Goal: Task Accomplishment & Management: Manage account settings

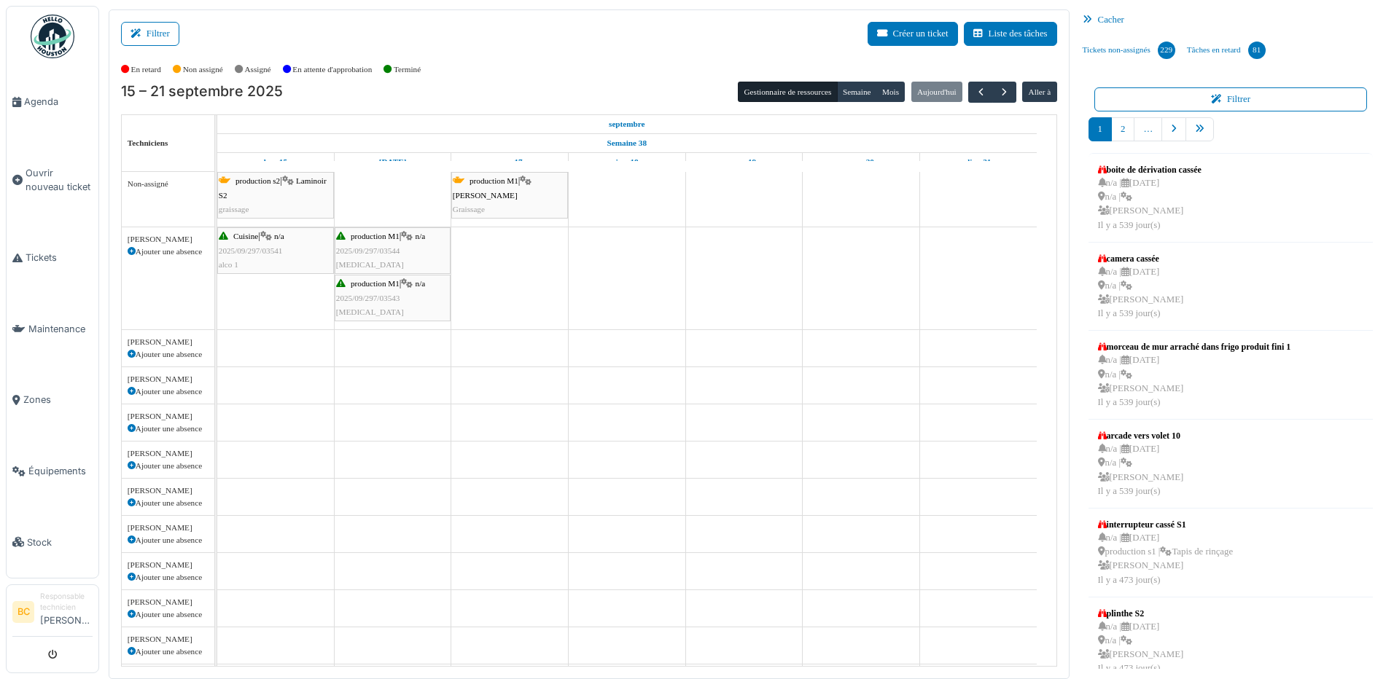
click at [346, 297] on span "2025/09/297/03543" at bounding box center [368, 298] width 64 height 9
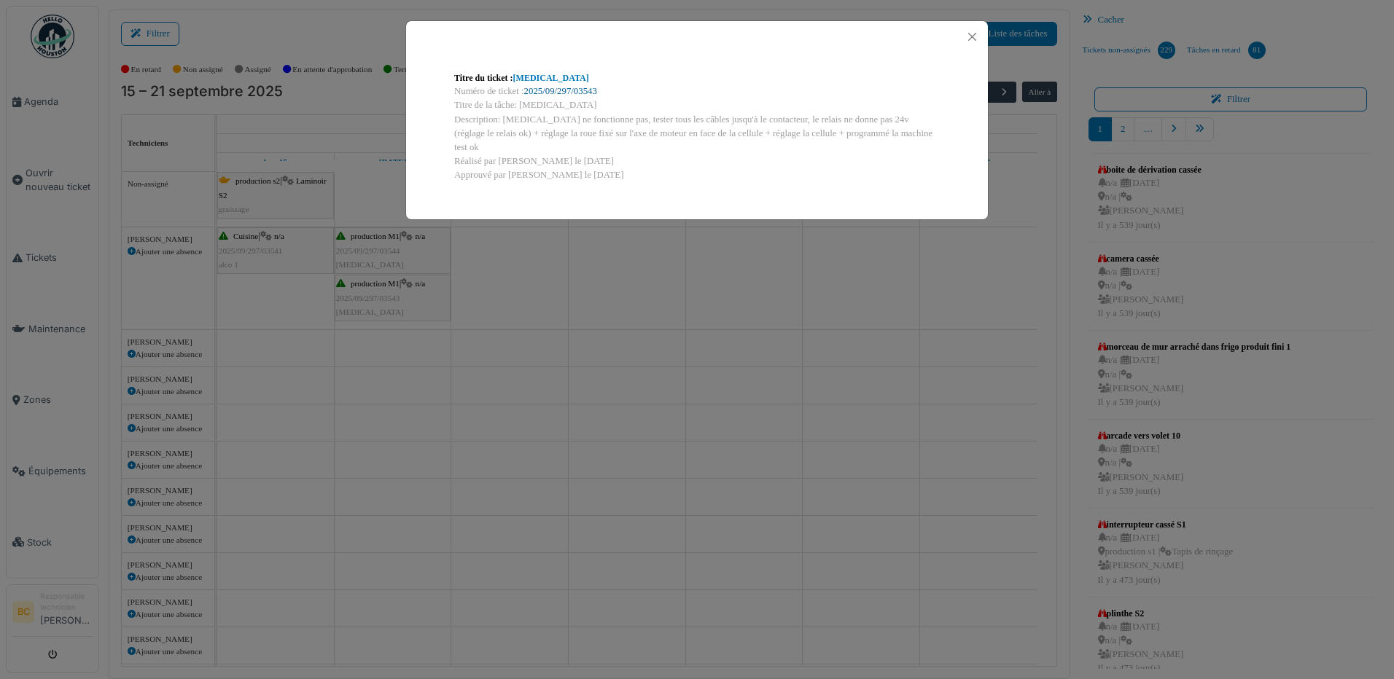
click at [567, 87] on link "2025/09/297/03543" at bounding box center [560, 91] width 73 height 10
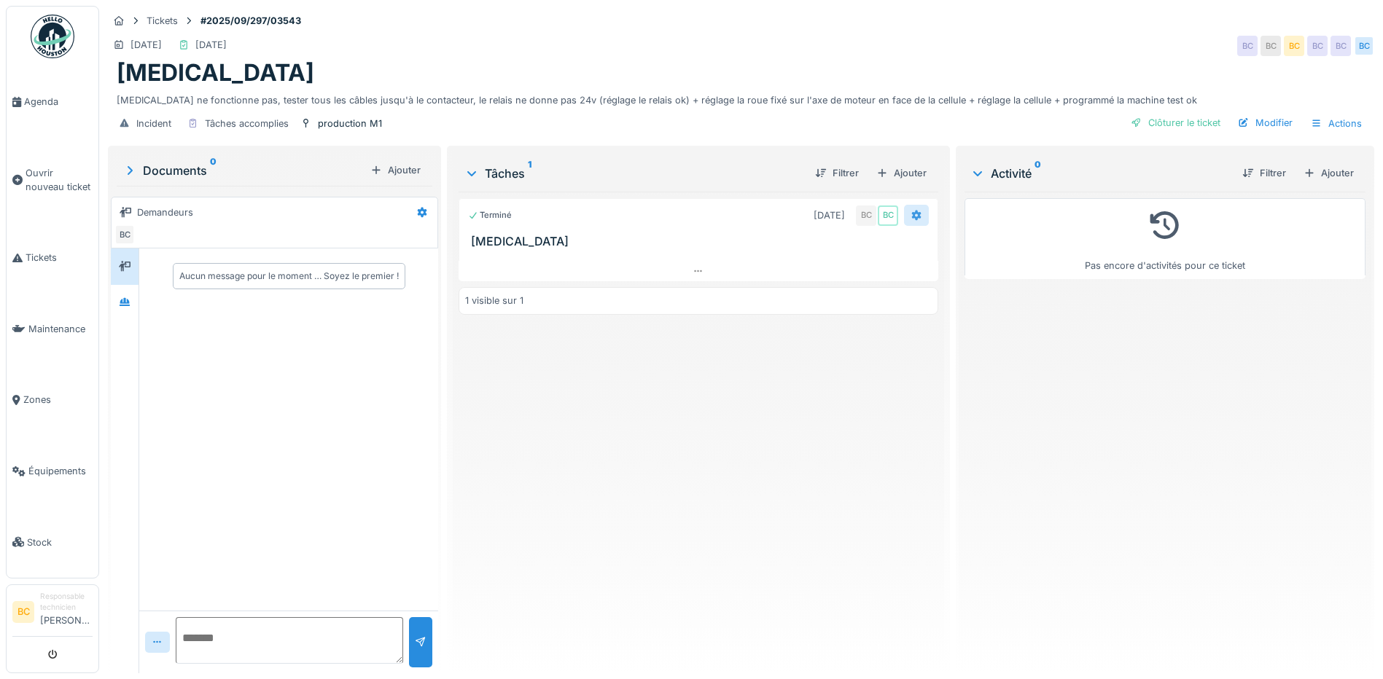
click at [910, 209] on div at bounding box center [916, 215] width 12 height 14
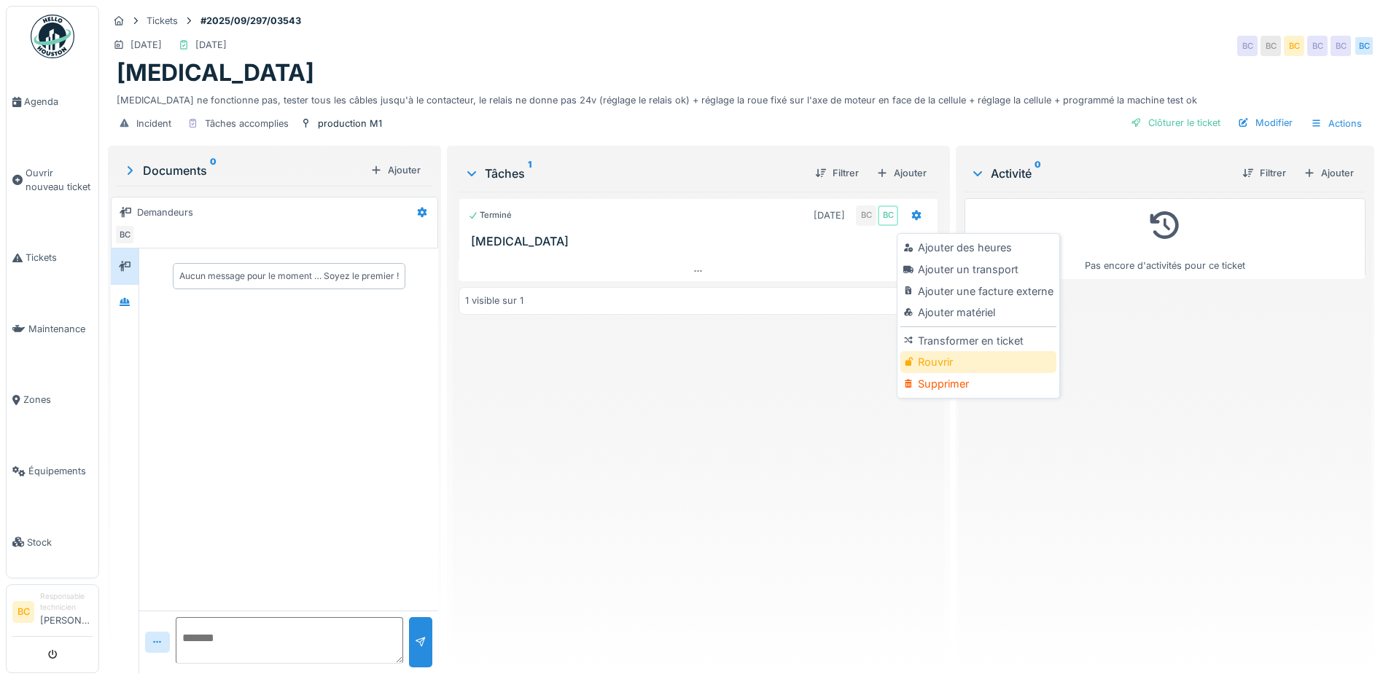
click at [953, 356] on div "Rouvrir" at bounding box center [977, 362] width 155 height 22
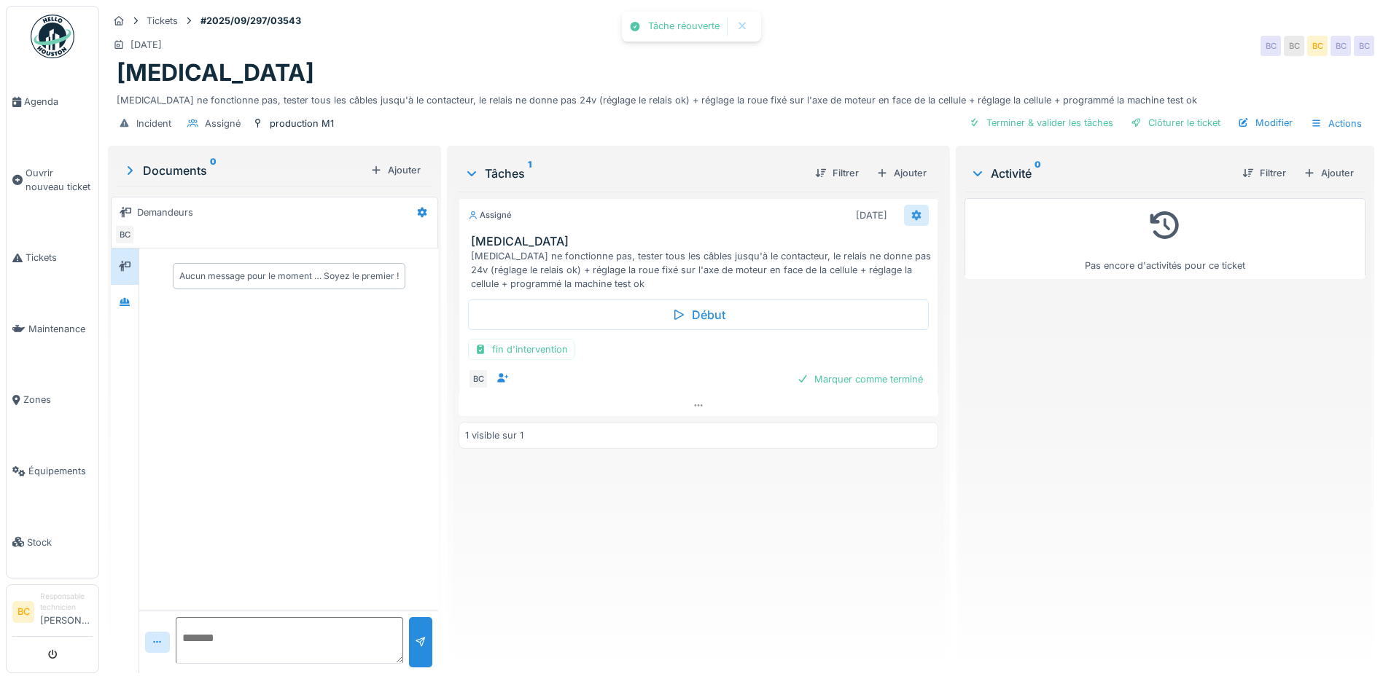
click at [912, 217] on icon at bounding box center [916, 216] width 9 height 10
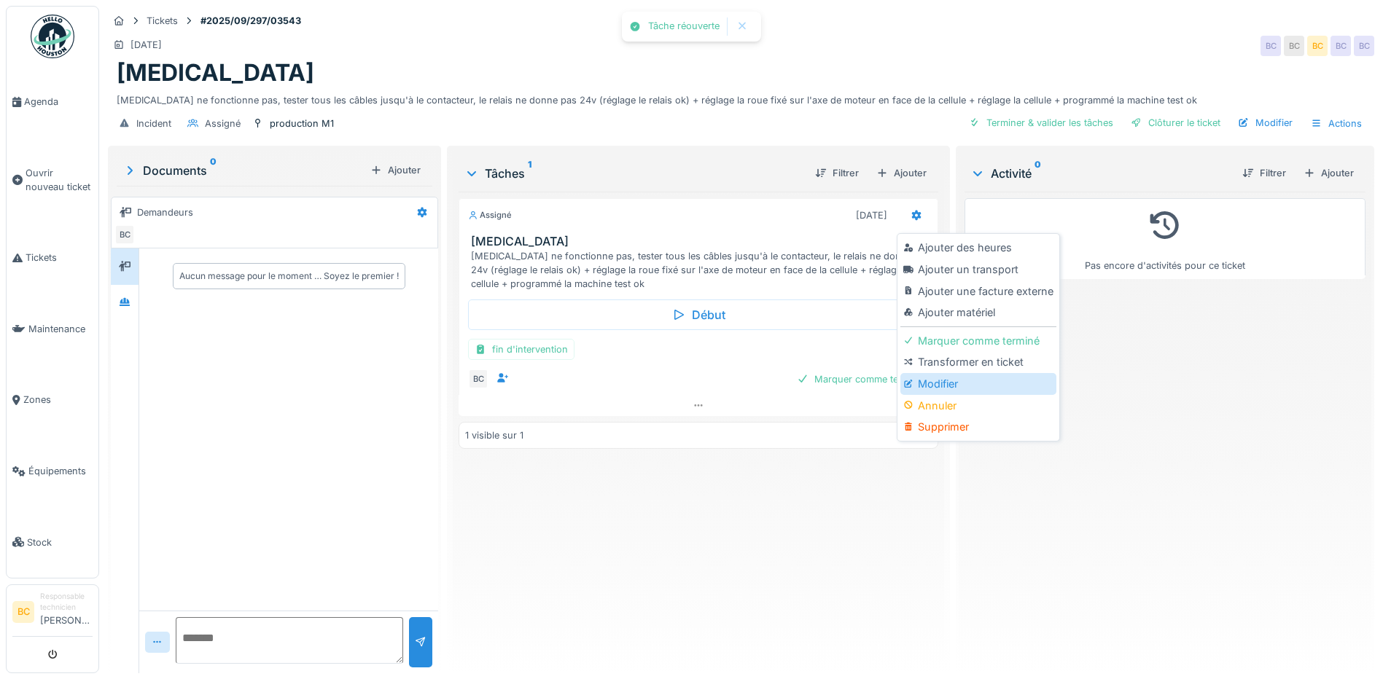
click at [948, 383] on div "Modifier" at bounding box center [977, 384] width 155 height 22
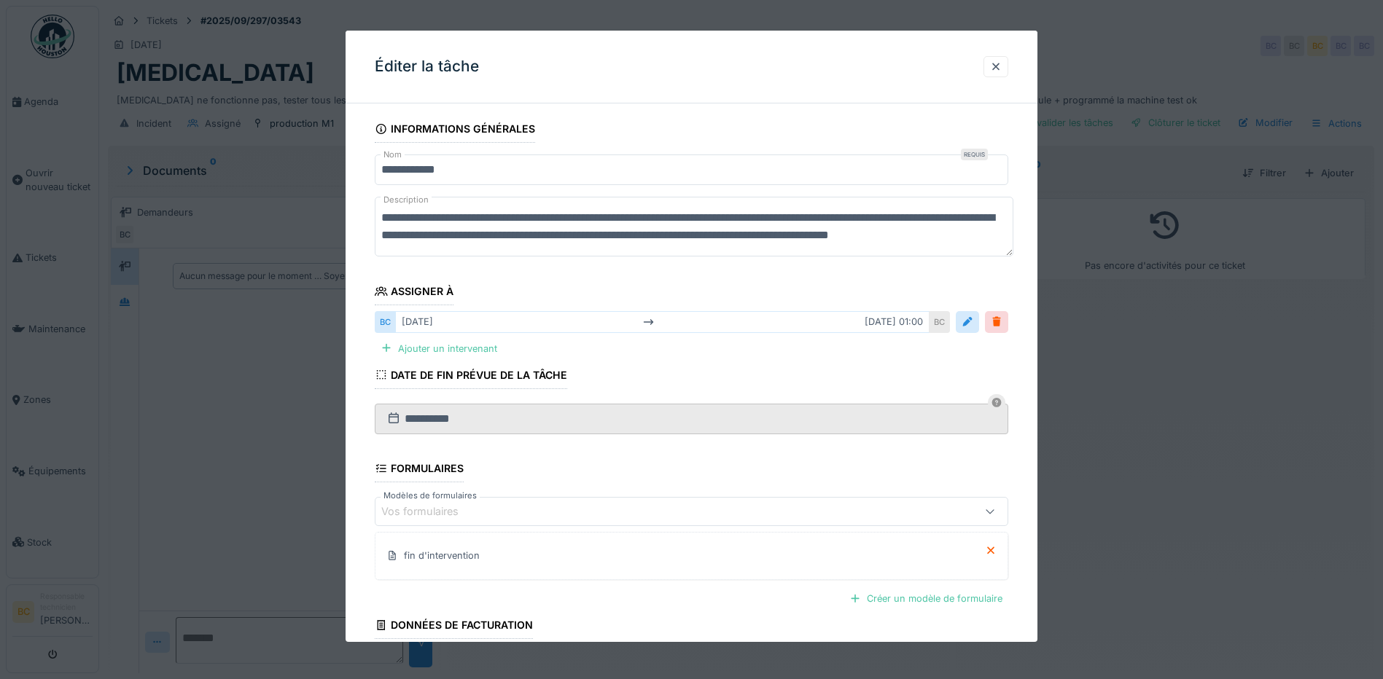
click at [432, 236] on textarea "**********" at bounding box center [694, 227] width 639 height 60
click at [850, 219] on textarea "**********" at bounding box center [694, 227] width 639 height 60
click at [943, 217] on textarea "**********" at bounding box center [694, 227] width 639 height 60
click at [953, 219] on textarea "**********" at bounding box center [694, 227] width 639 height 60
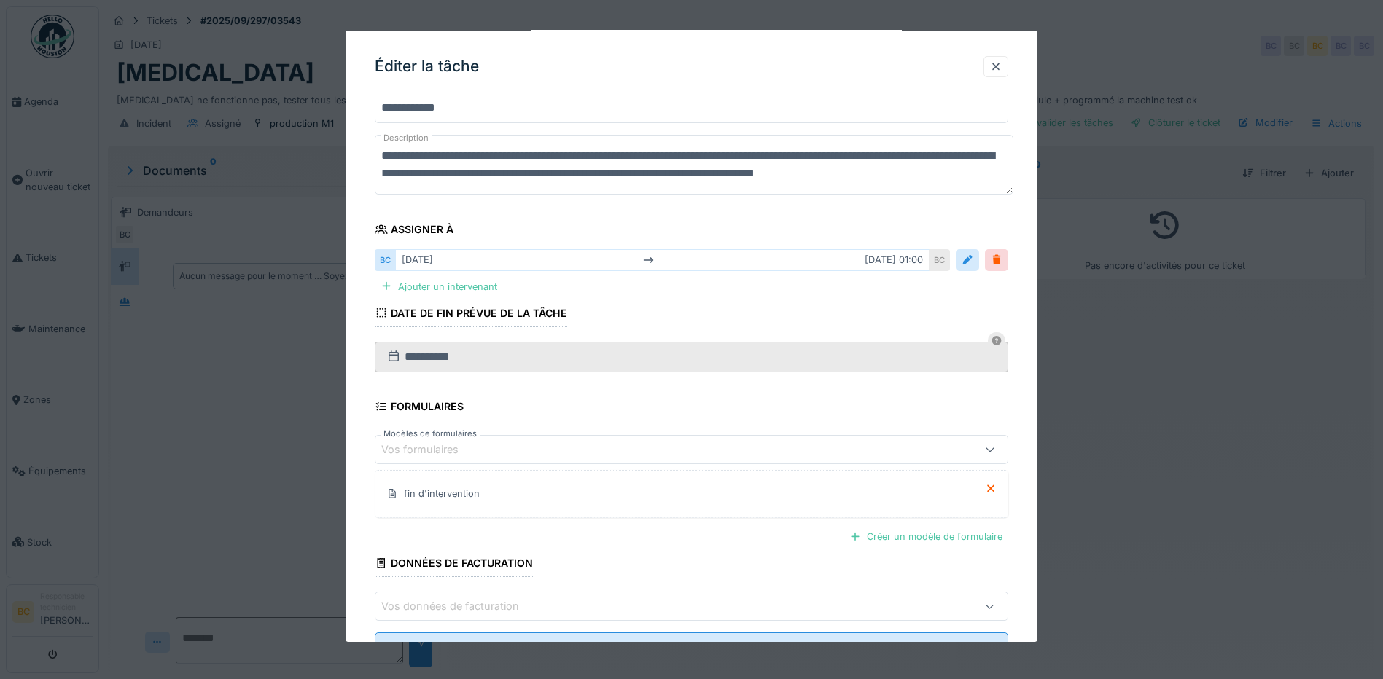
scroll to position [124, 0]
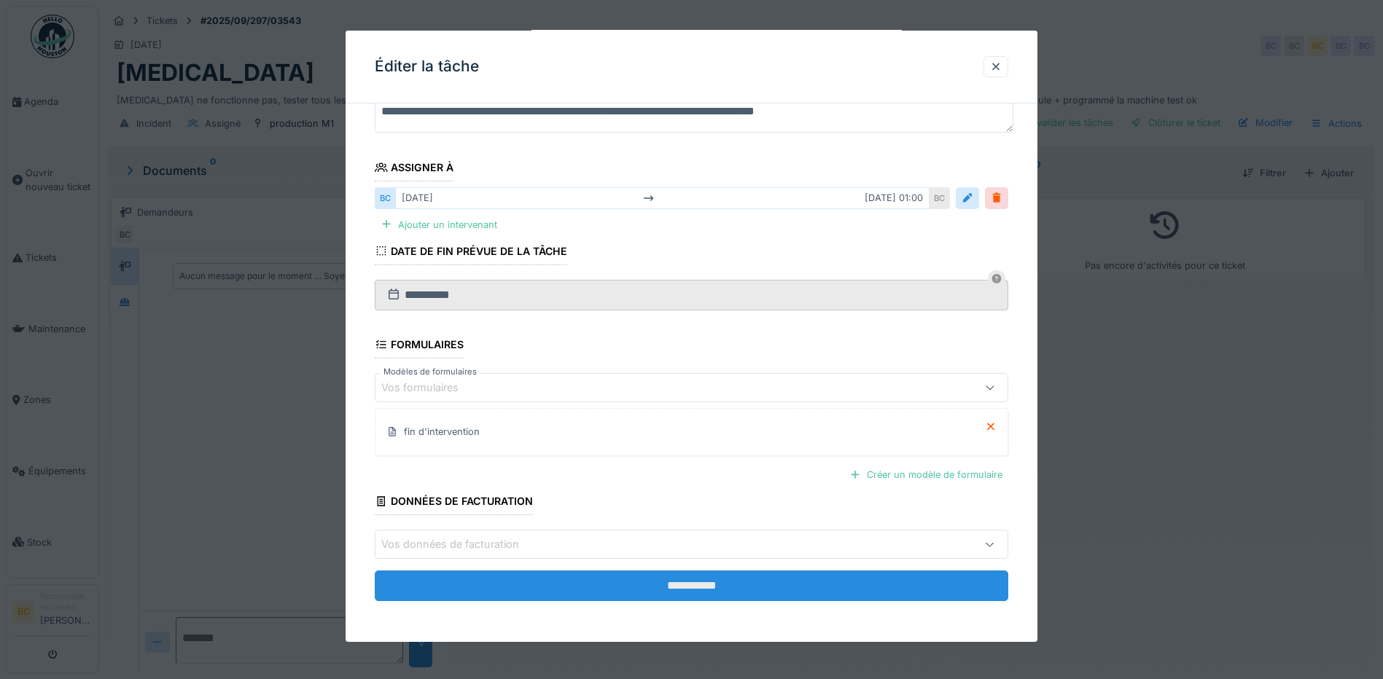
type textarea "**********"
click at [691, 590] on input "**********" at bounding box center [691, 586] width 633 height 31
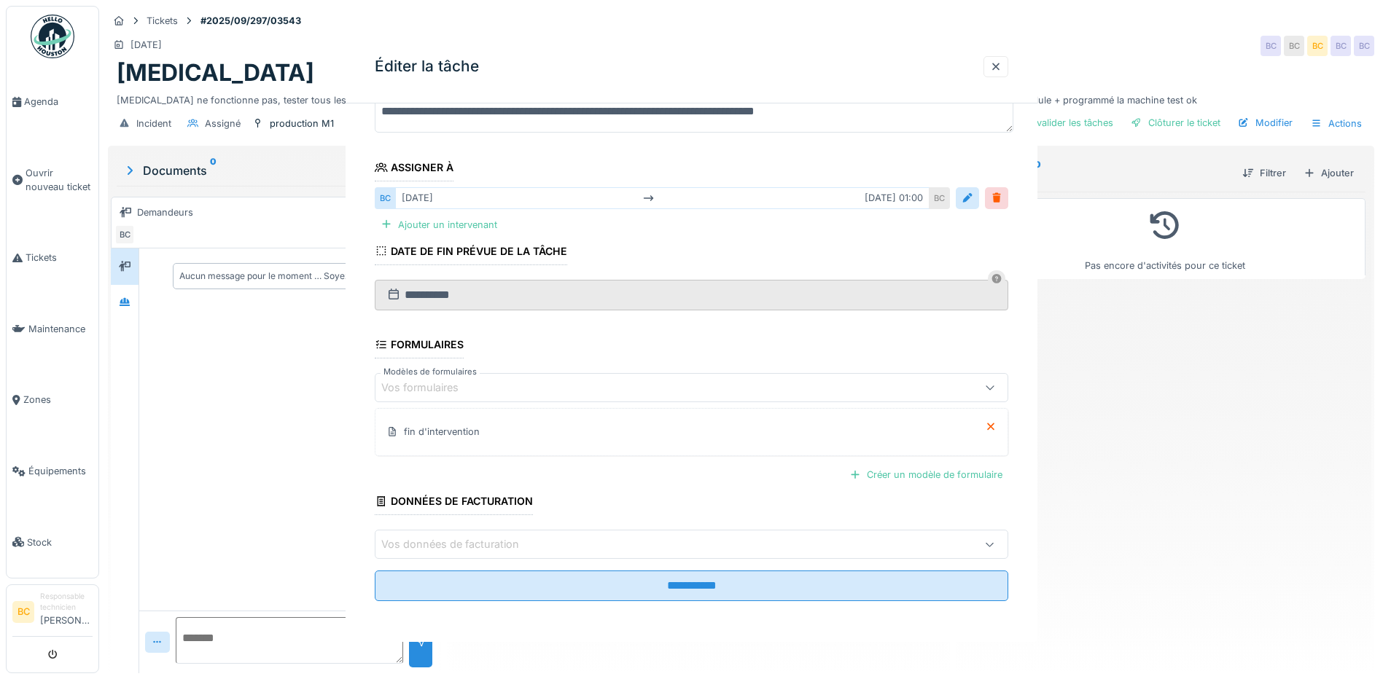
scroll to position [0, 0]
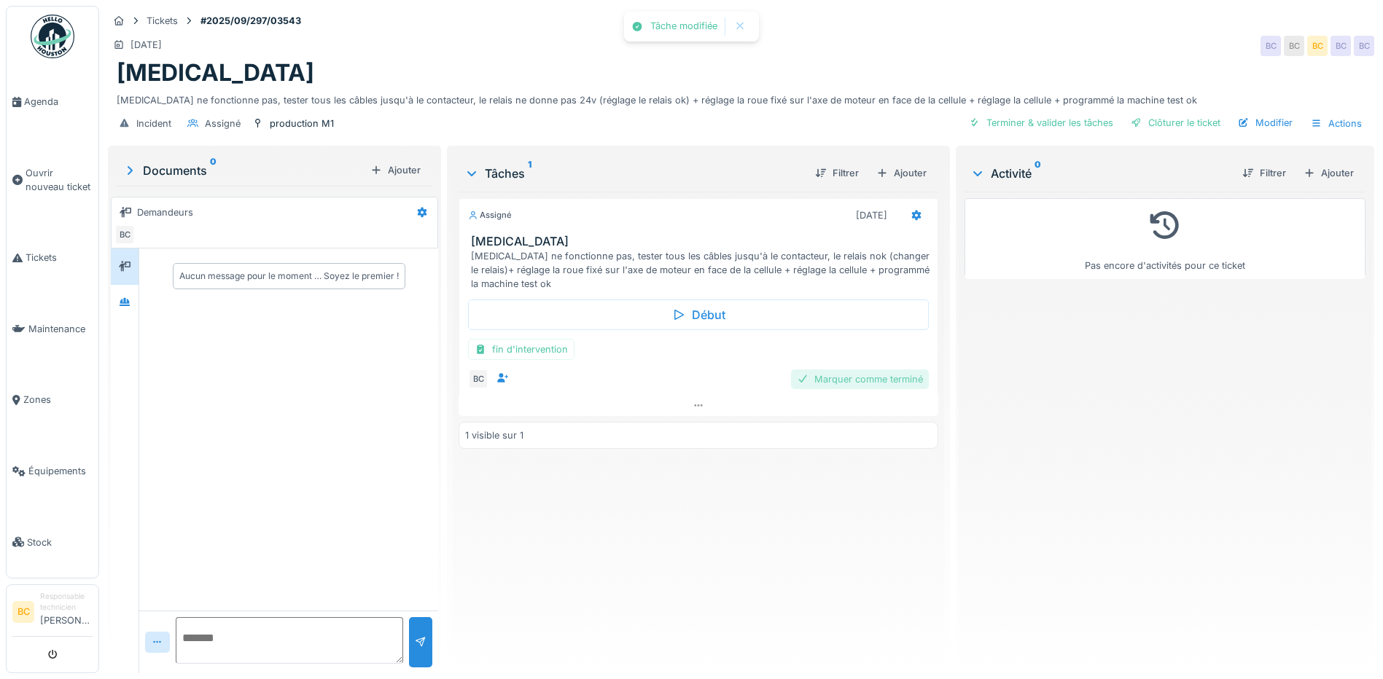
click at [840, 378] on div "Marquer comme terminé" at bounding box center [860, 380] width 138 height 20
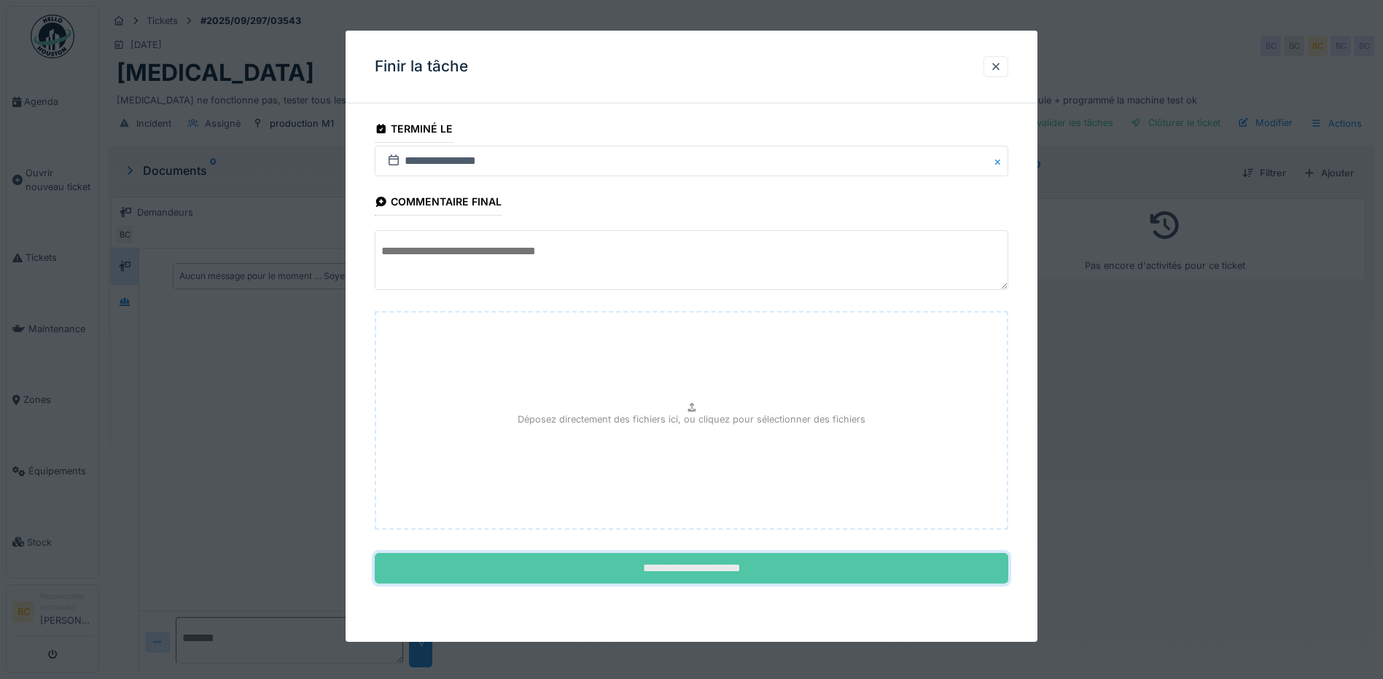
click at [693, 574] on input "**********" at bounding box center [691, 568] width 633 height 31
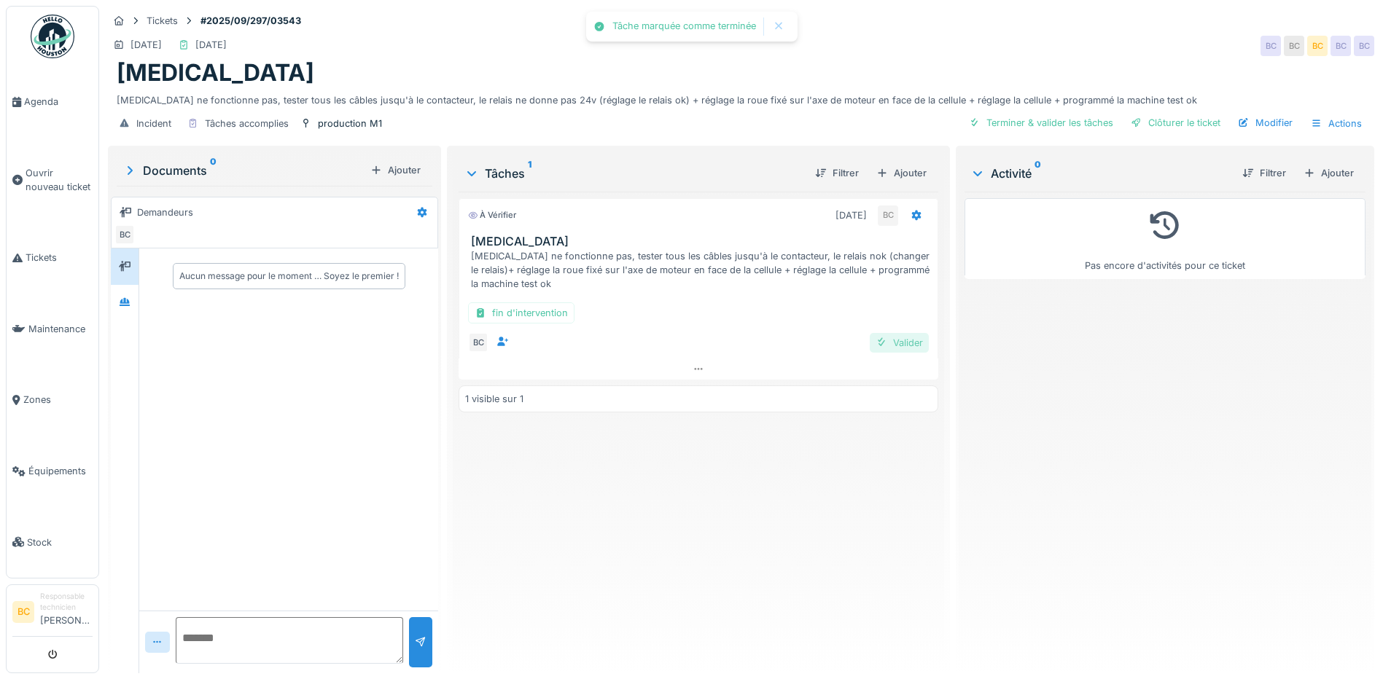
click at [884, 335] on div "Valider" at bounding box center [899, 343] width 59 height 20
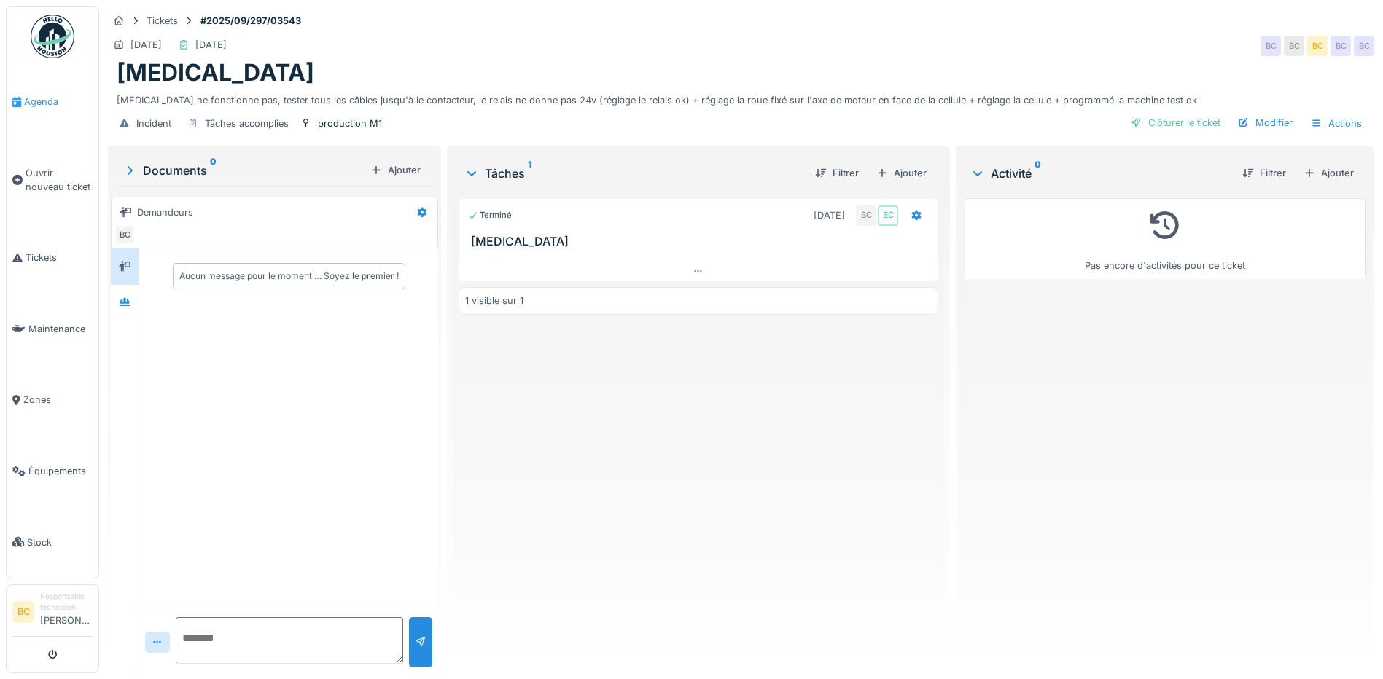
click at [37, 101] on span "Agenda" at bounding box center [58, 102] width 69 height 14
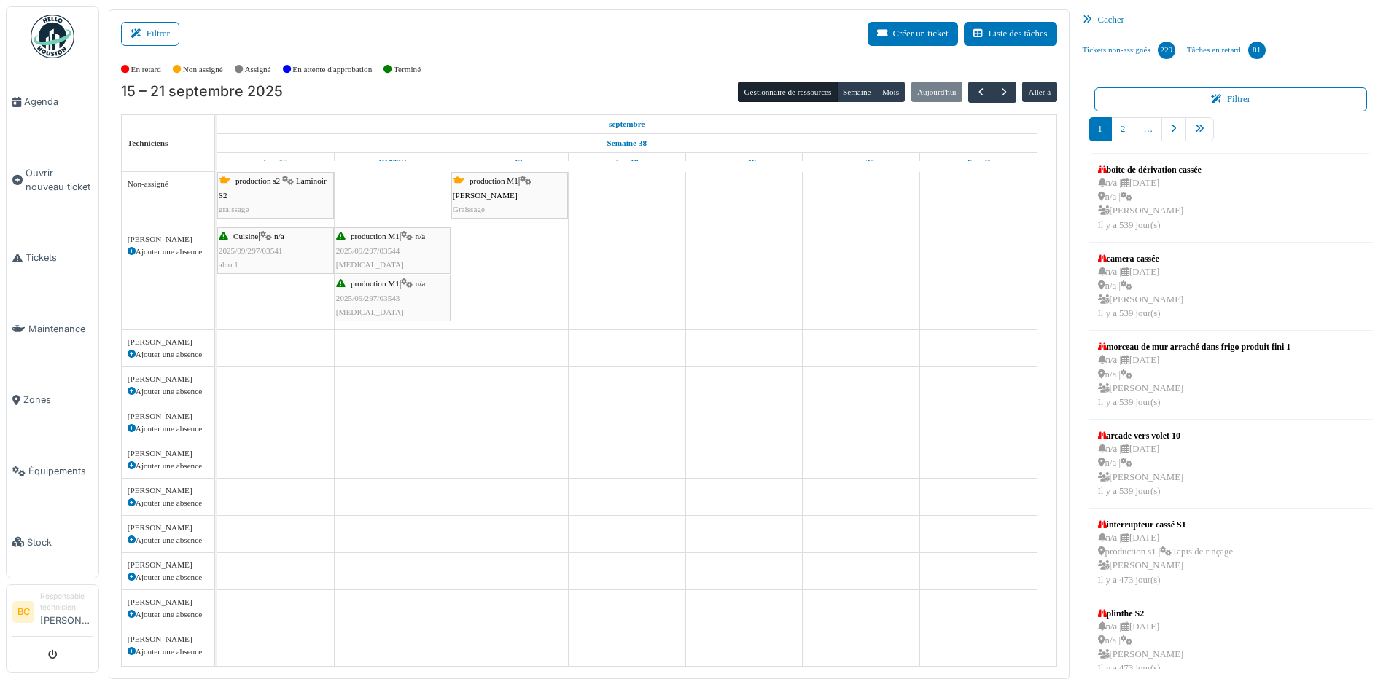
click at [391, 257] on div "production M1 | n/a 2025/09/297/03544 [MEDICAL_DATA]" at bounding box center [392, 251] width 113 height 42
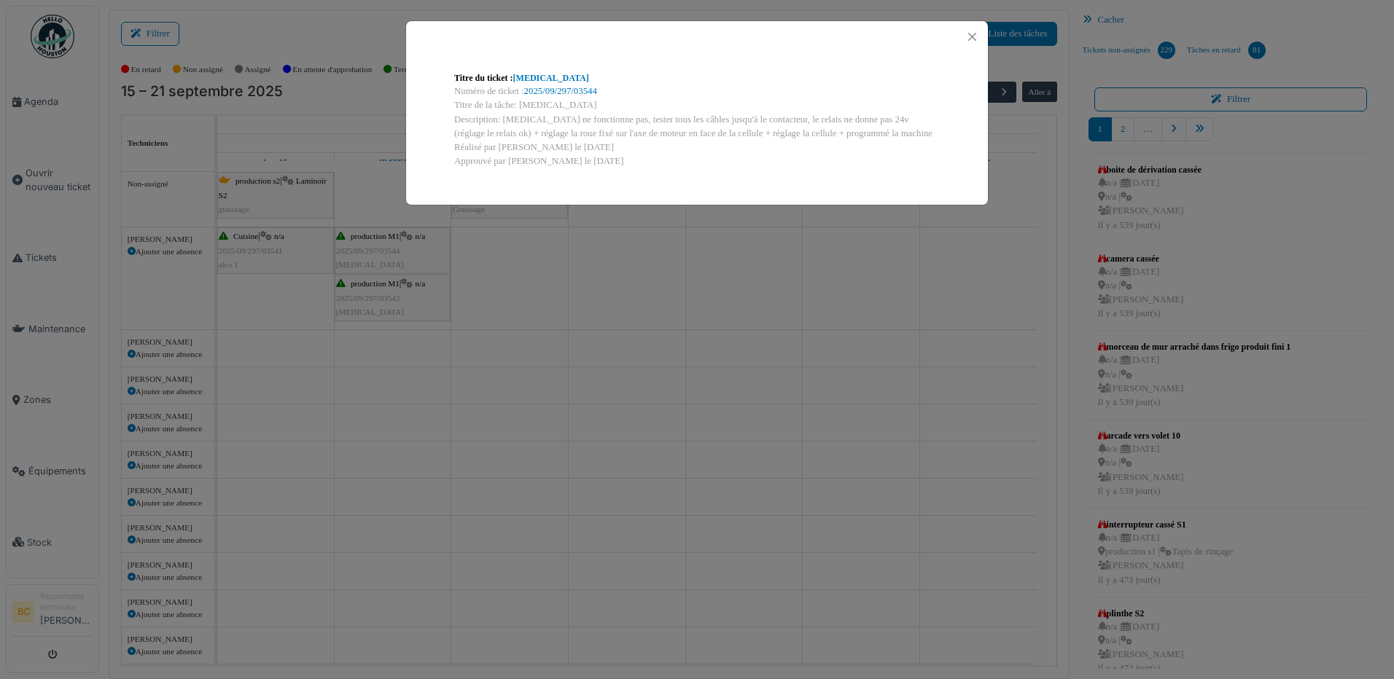
click at [375, 301] on div "Titre du ticket : guillotine Numéro de ticket : 2025/09/297/03544 Titre de la t…" at bounding box center [697, 339] width 1394 height 679
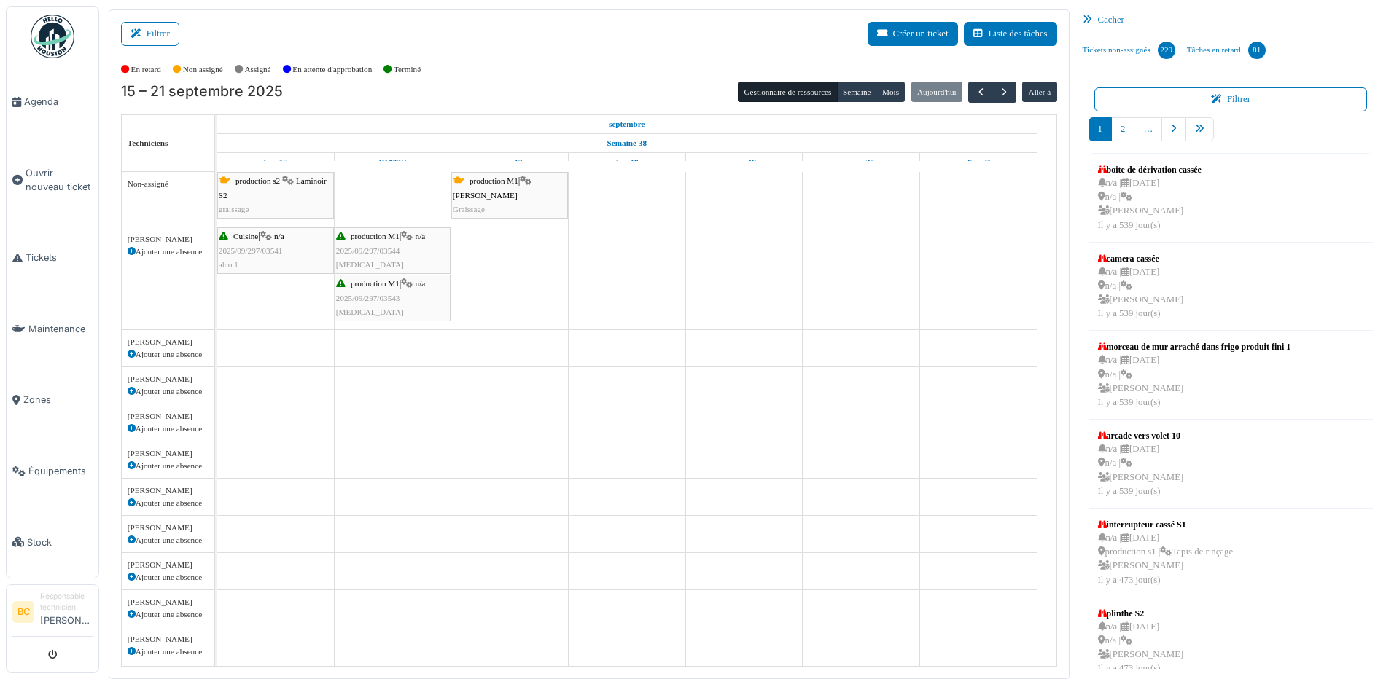
click at [375, 299] on span "2025/09/297/03543" at bounding box center [368, 298] width 64 height 9
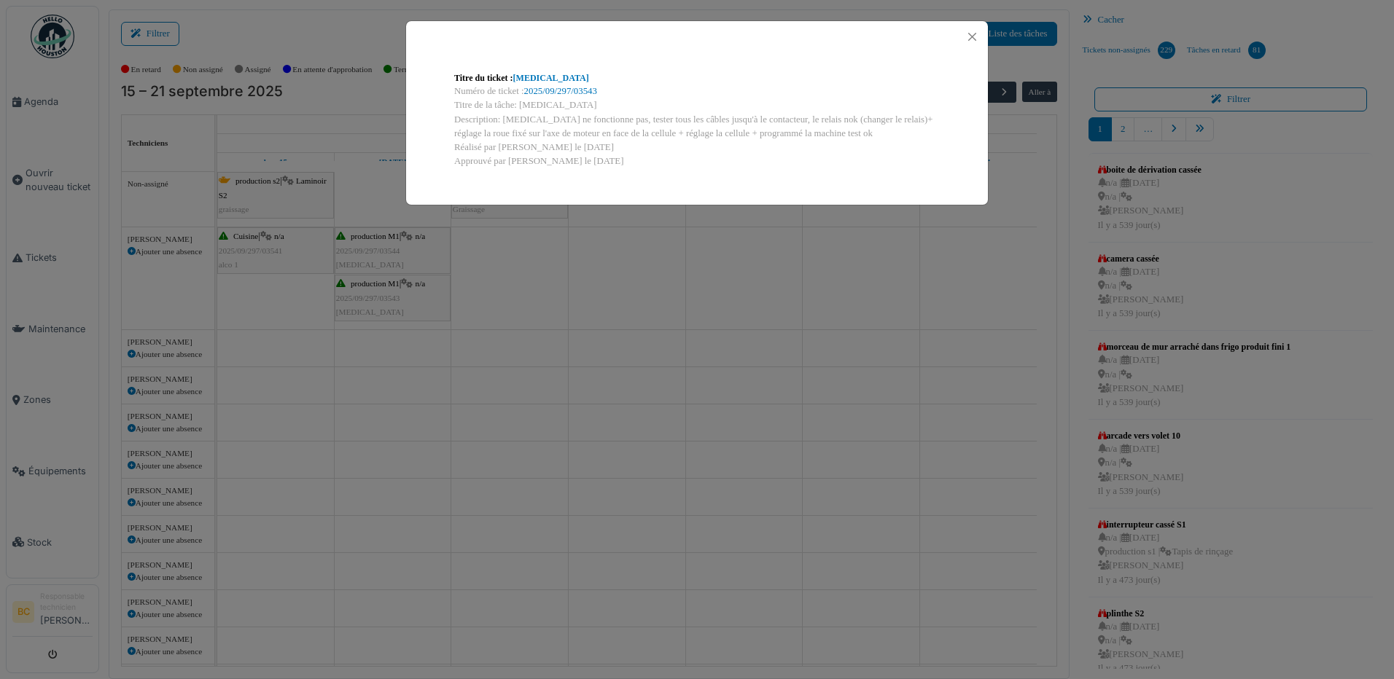
click at [375, 299] on div "Titre du ticket : guillotine Numéro de ticket : 2025/09/297/03543 Titre de la t…" at bounding box center [697, 339] width 1394 height 679
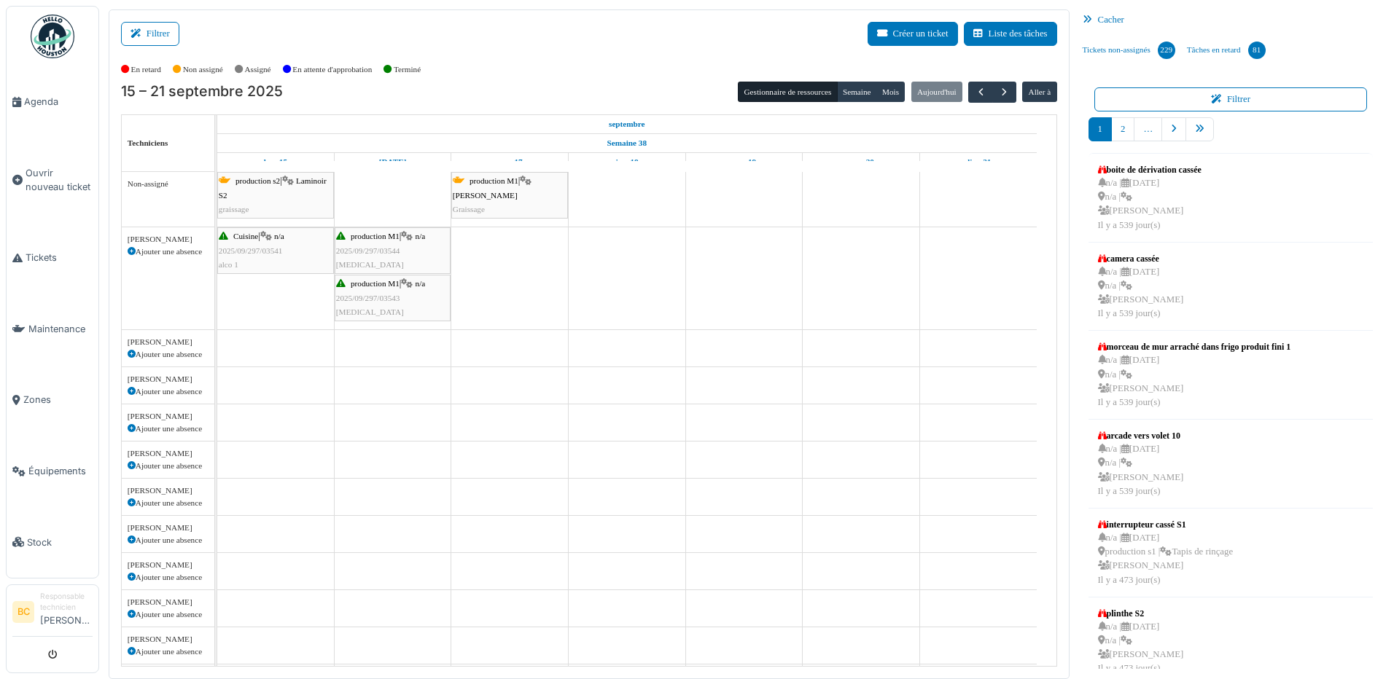
click at [372, 251] on span "2025/09/297/03544" at bounding box center [368, 250] width 64 height 9
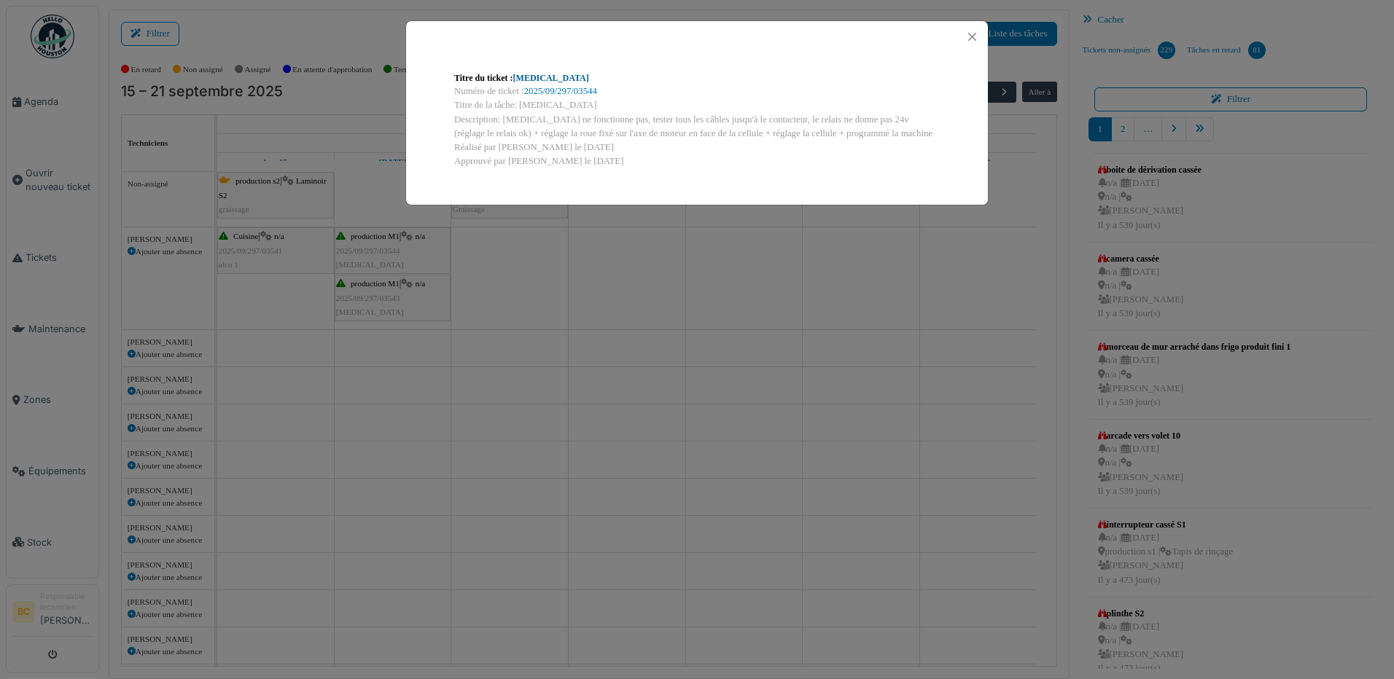
click at [542, 77] on link "[MEDICAL_DATA]" at bounding box center [551, 78] width 76 height 10
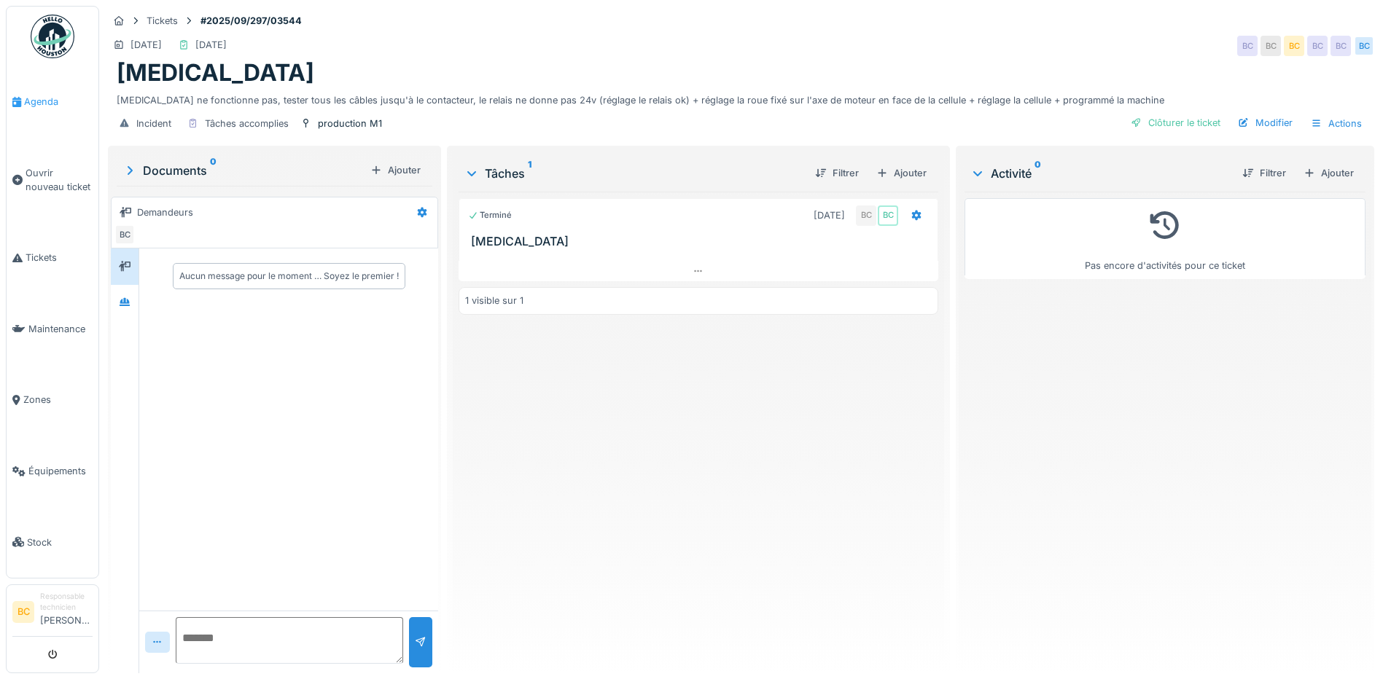
click at [46, 101] on span "Agenda" at bounding box center [58, 102] width 69 height 14
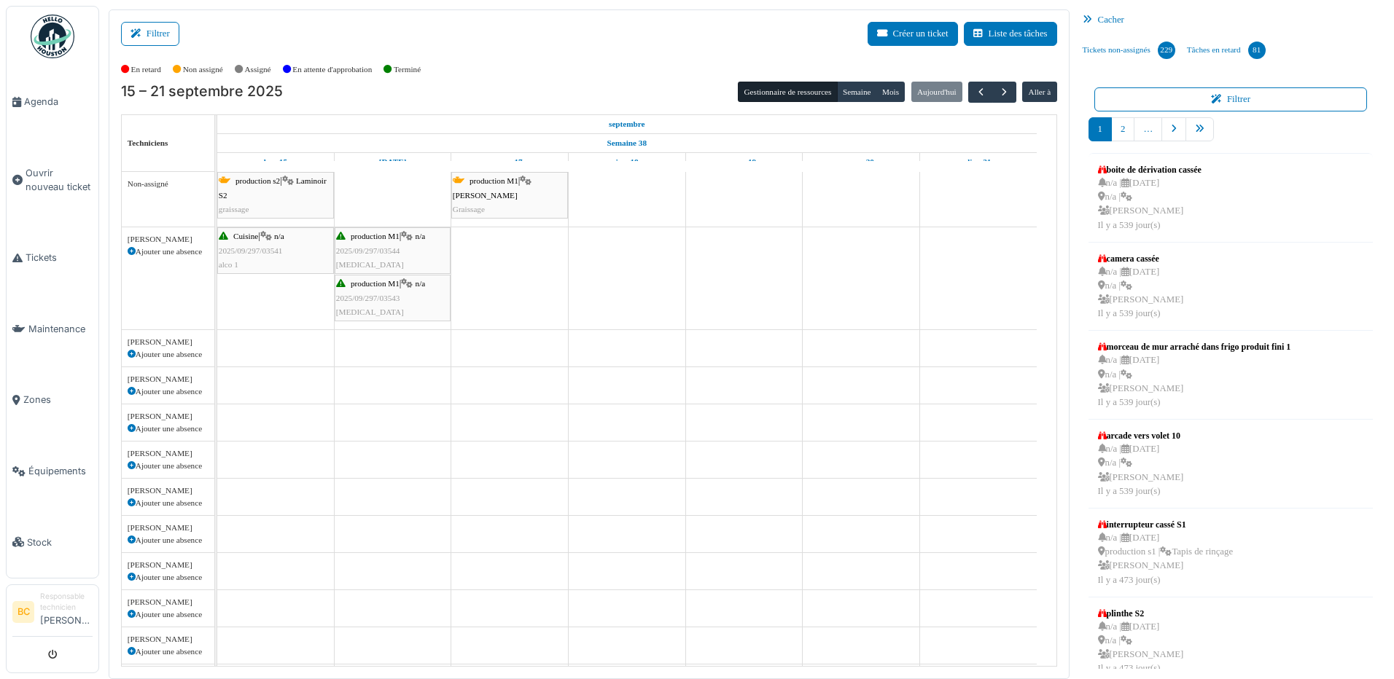
click at [371, 295] on span "2025/09/297/03543" at bounding box center [368, 298] width 64 height 9
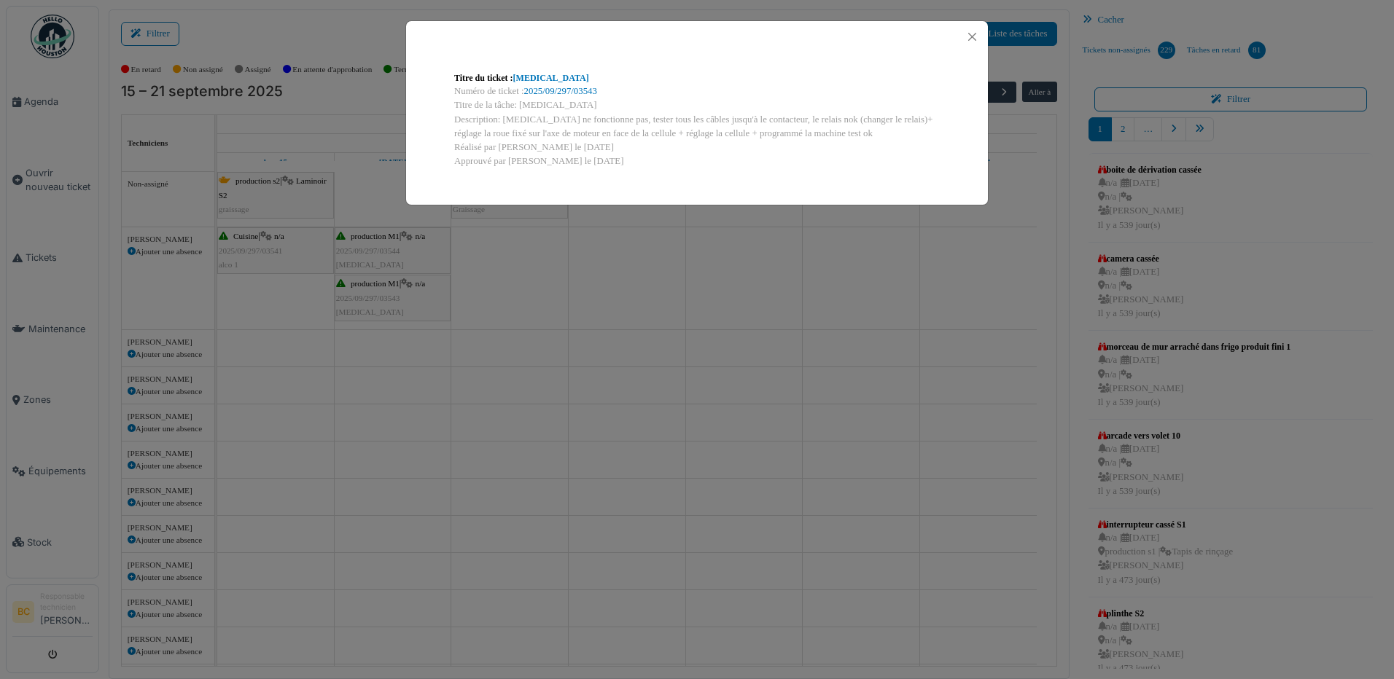
drag, startPoint x: 518, startPoint y: 103, endPoint x: 880, endPoint y: 130, distance: 363.3
click at [880, 130] on div "Titre du ticket : guillotine Numéro de ticket : 2025/09/297/03543 Titre de la t…" at bounding box center [696, 120] width 509 height 120
drag, startPoint x: 880, startPoint y: 130, endPoint x: 784, endPoint y: 118, distance: 96.3
copy div "Guillotine Description: guillotine ne fonctionne pas, tester tous les câbles ju…"
click at [771, 299] on div "Titre du ticket : guillotine Numéro de ticket : 2025/09/297/03543 Titre de la t…" at bounding box center [697, 339] width 1394 height 679
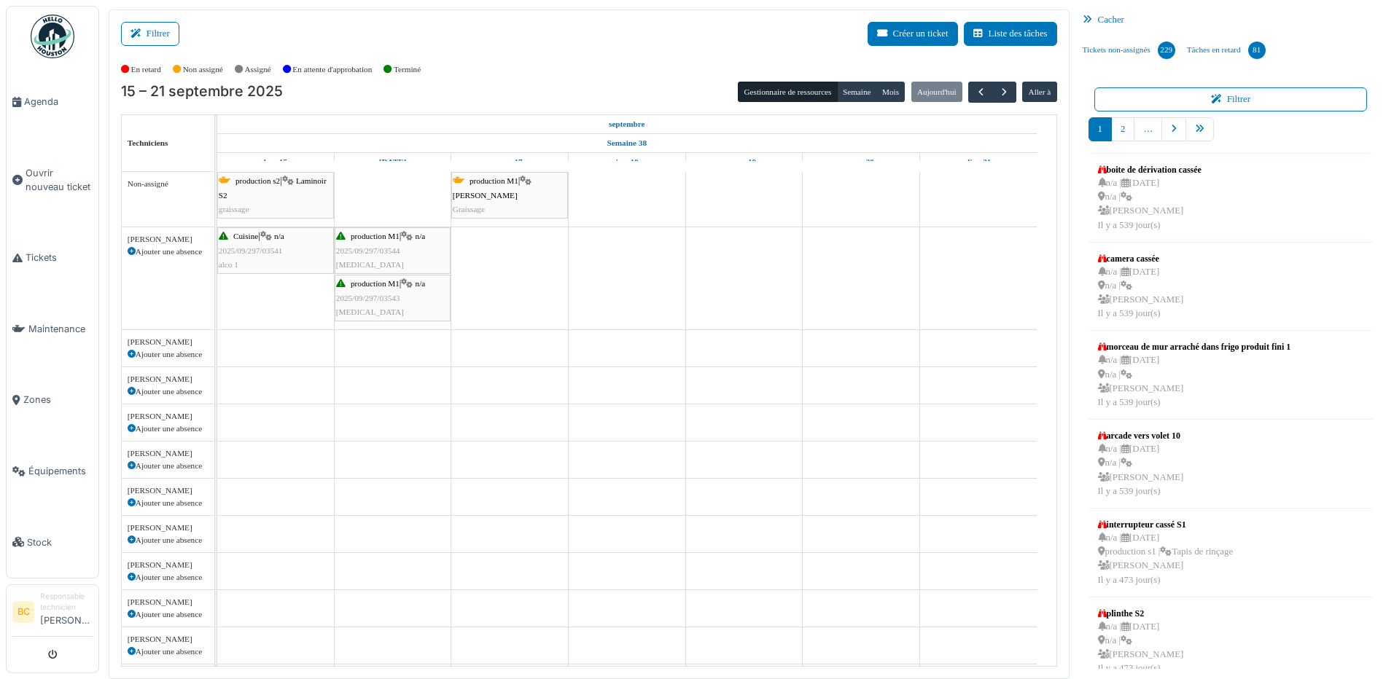
click at [388, 250] on span "2025/09/297/03544" at bounding box center [368, 250] width 64 height 9
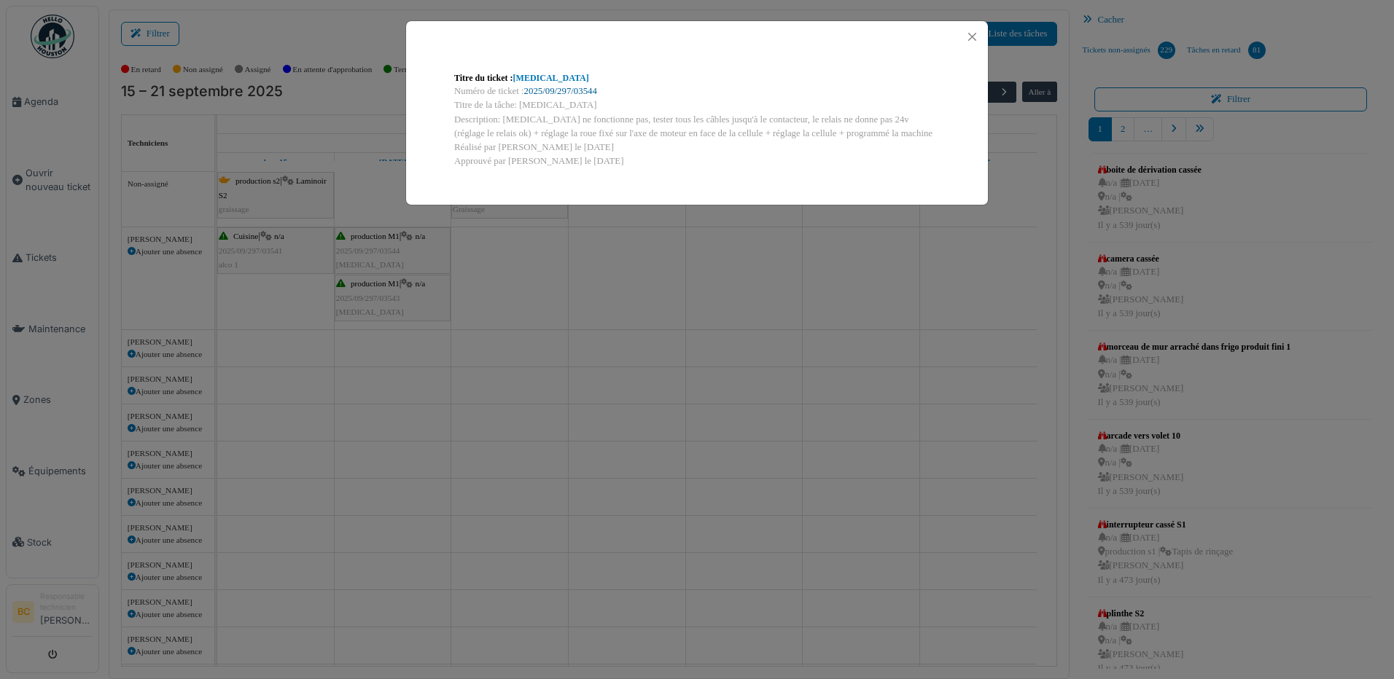
click at [572, 88] on link "2025/09/297/03544" at bounding box center [560, 91] width 73 height 10
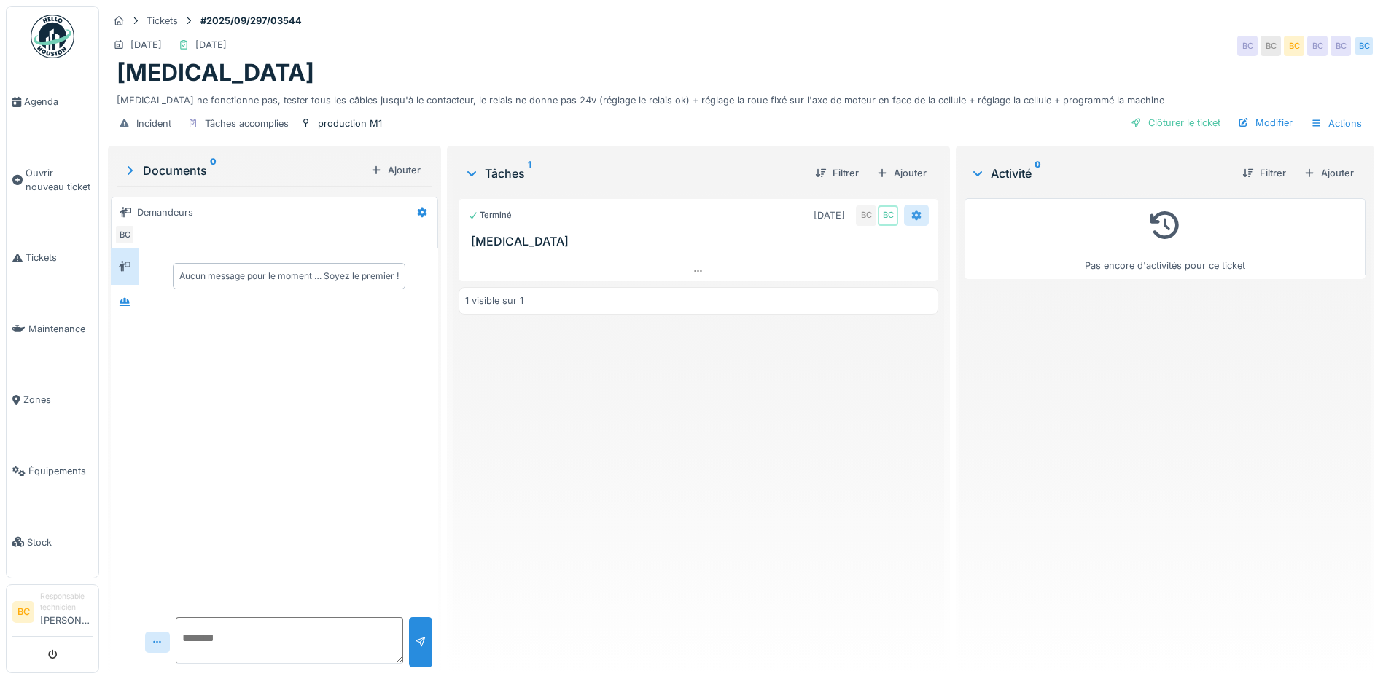
click at [912, 214] on icon at bounding box center [916, 216] width 9 height 10
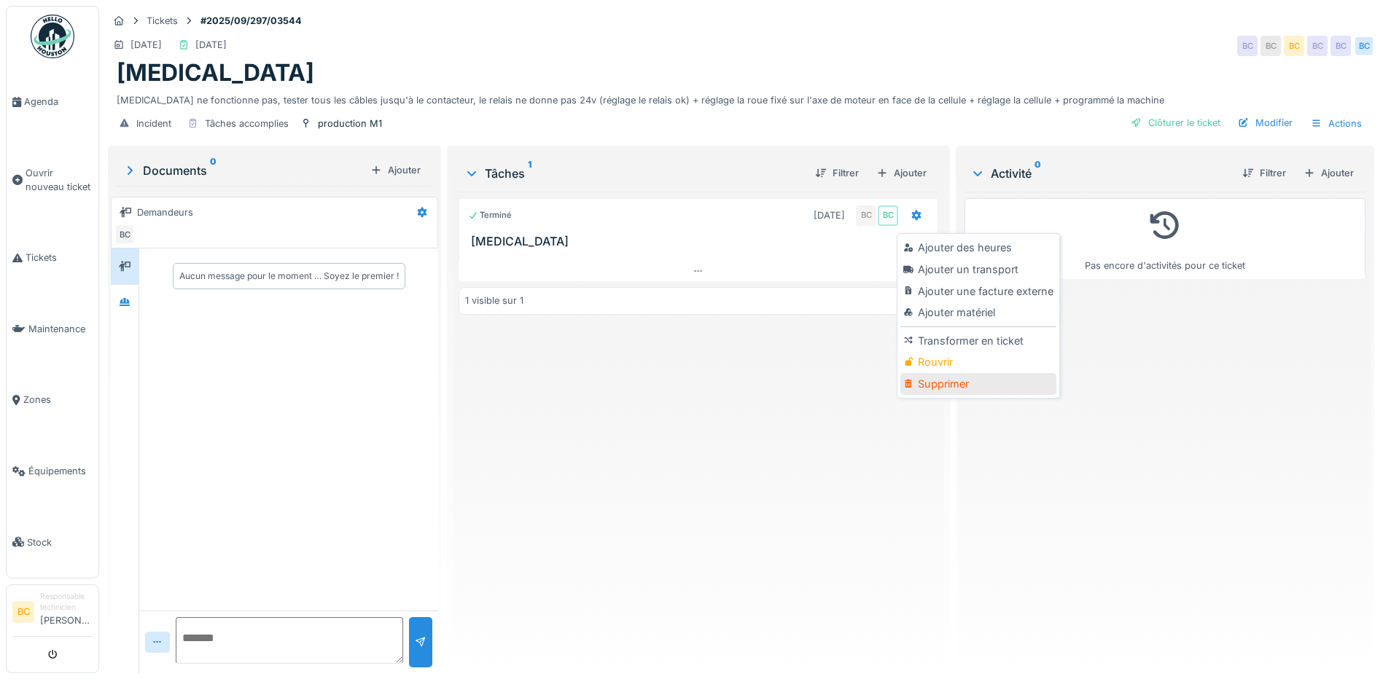
click at [946, 386] on div "Supprimer" at bounding box center [977, 384] width 155 height 22
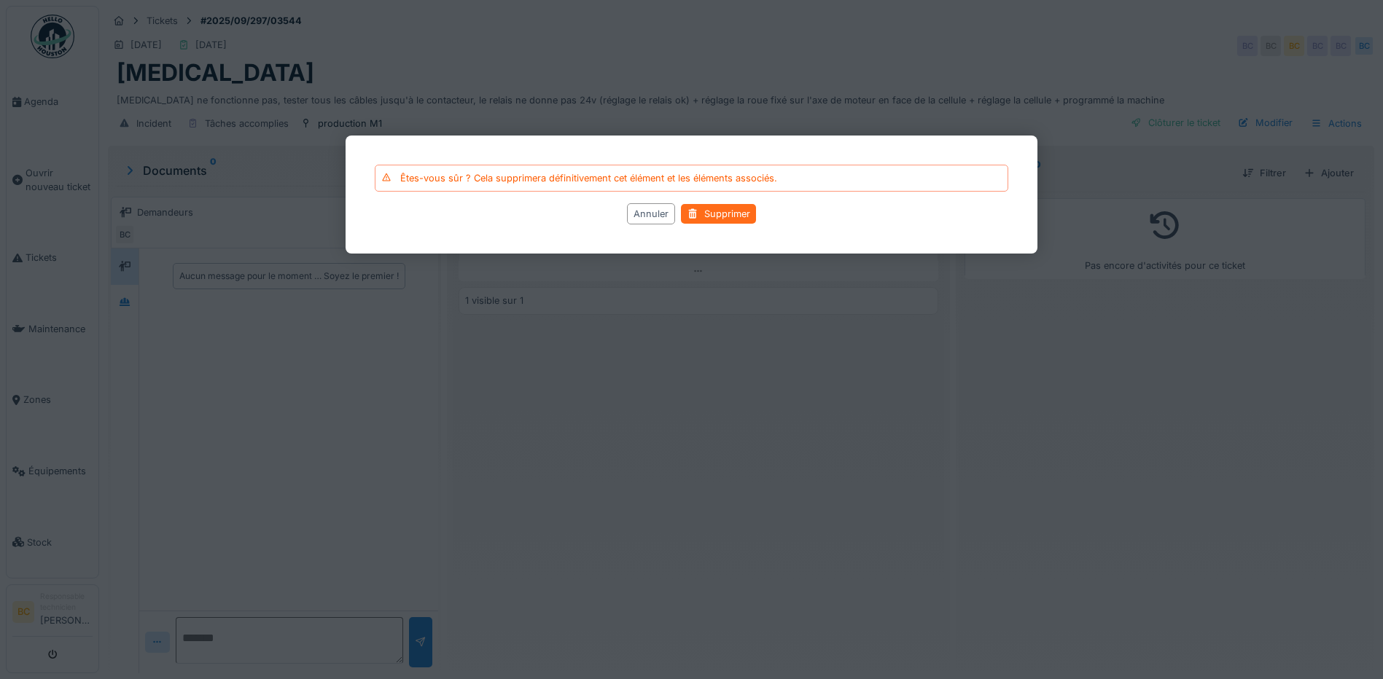
click at [728, 214] on div "Supprimer" at bounding box center [718, 215] width 75 height 20
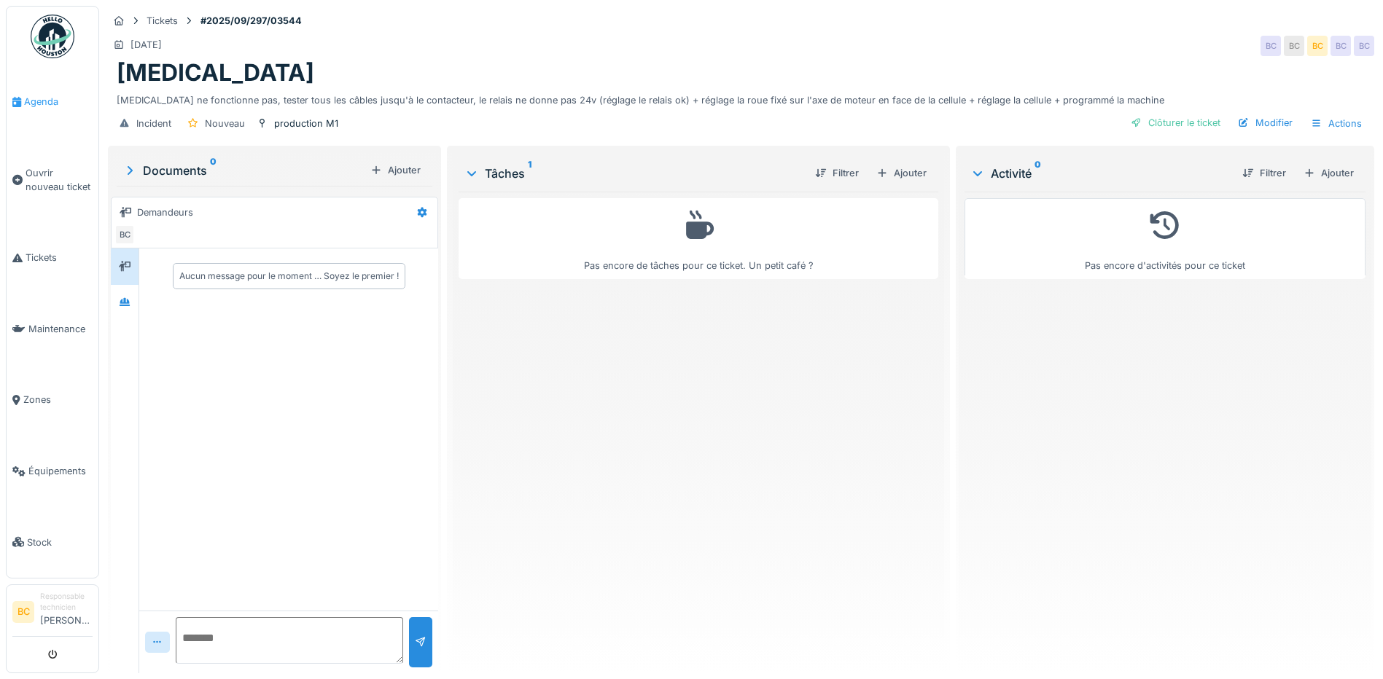
click at [44, 101] on span "Agenda" at bounding box center [58, 102] width 69 height 14
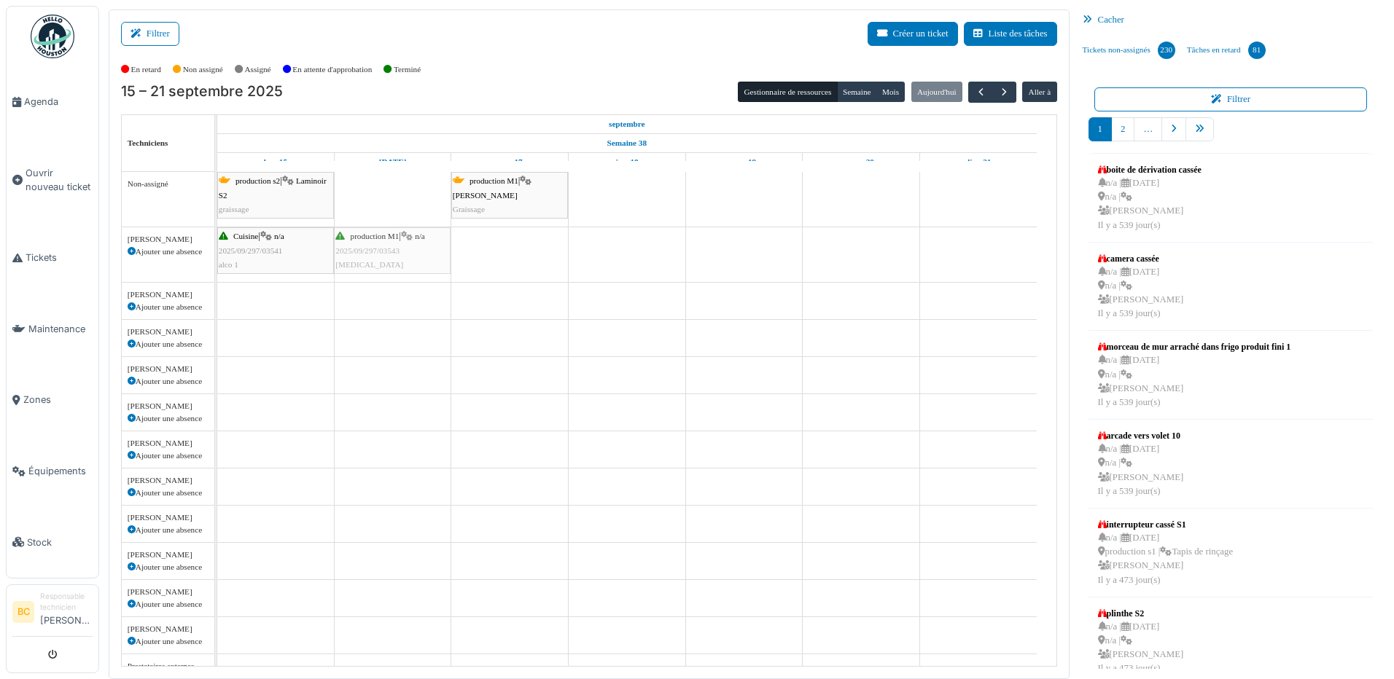
drag, startPoint x: 381, startPoint y: 256, endPoint x: 292, endPoint y: 244, distance: 90.4
click at [217, 244] on div "Cuisine | n/a 2025/09/297/03541 alco 1 production M1 | n/a 2025/09/297/03543 [M…" at bounding box center [217, 254] width 0 height 55
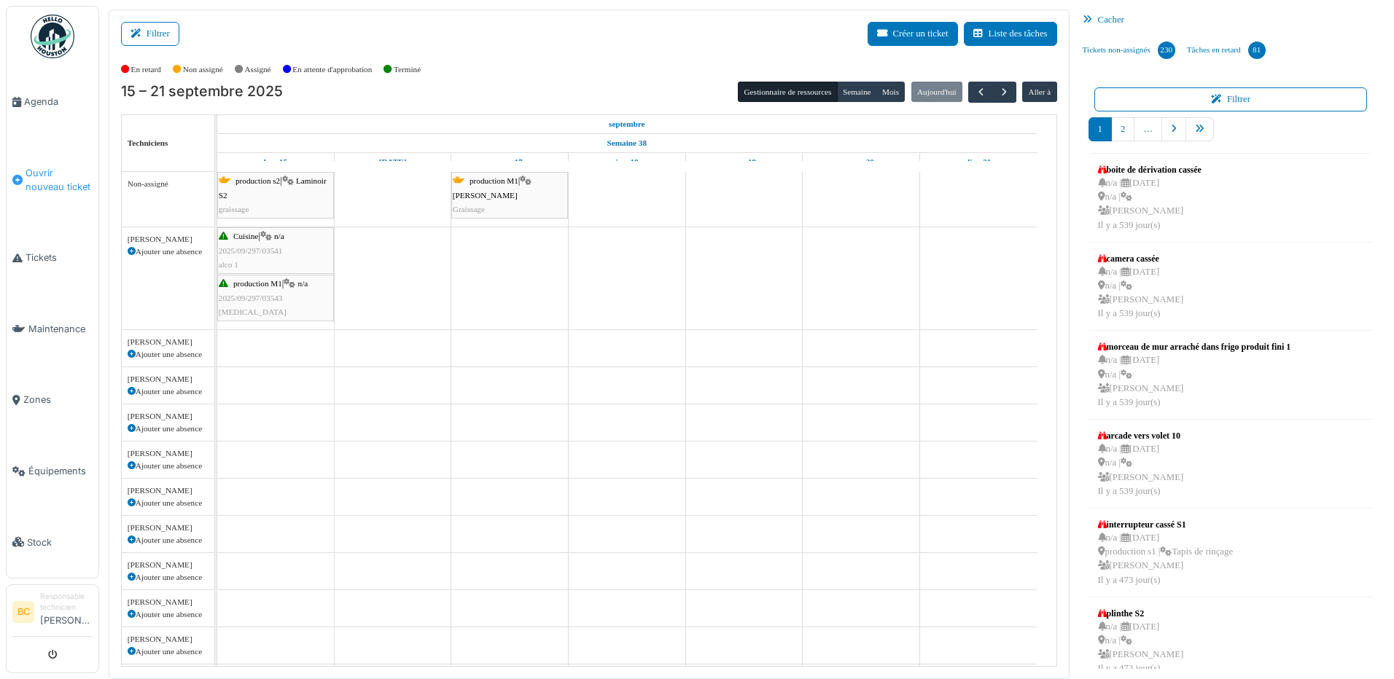
click at [51, 171] on span "Ouvrir nouveau ticket" at bounding box center [59, 180] width 67 height 28
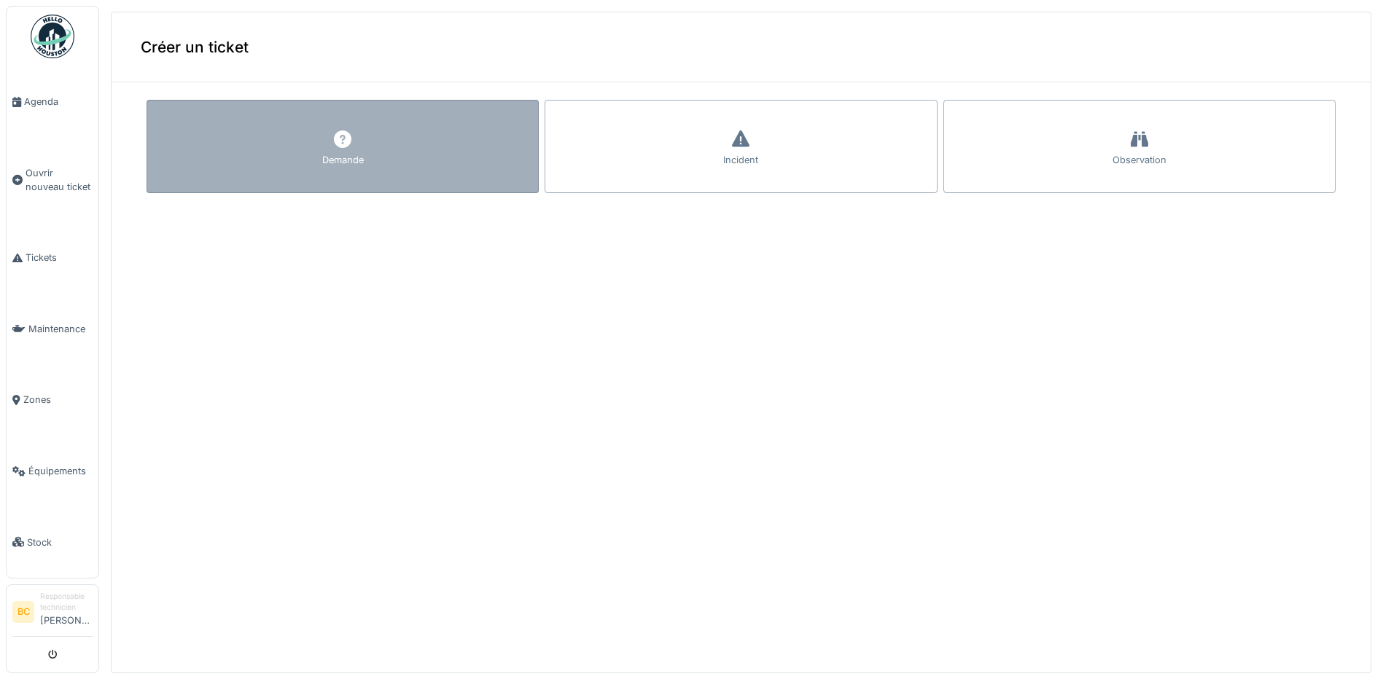
click at [225, 157] on div "Demande" at bounding box center [343, 146] width 392 height 93
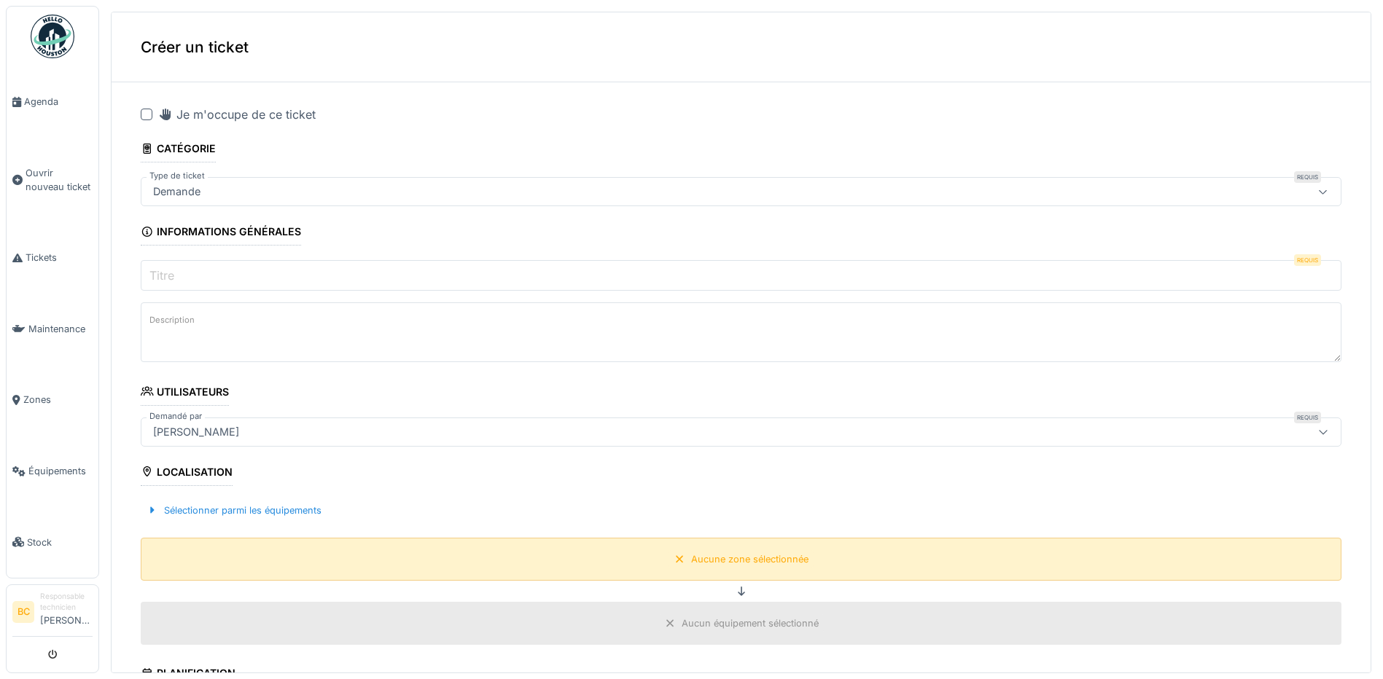
click at [707, 572] on div "Aucune zone sélectionnée" at bounding box center [741, 559] width 1201 height 43
click at [701, 559] on div "Aucune zone sélectionnée" at bounding box center [749, 560] width 117 height 14
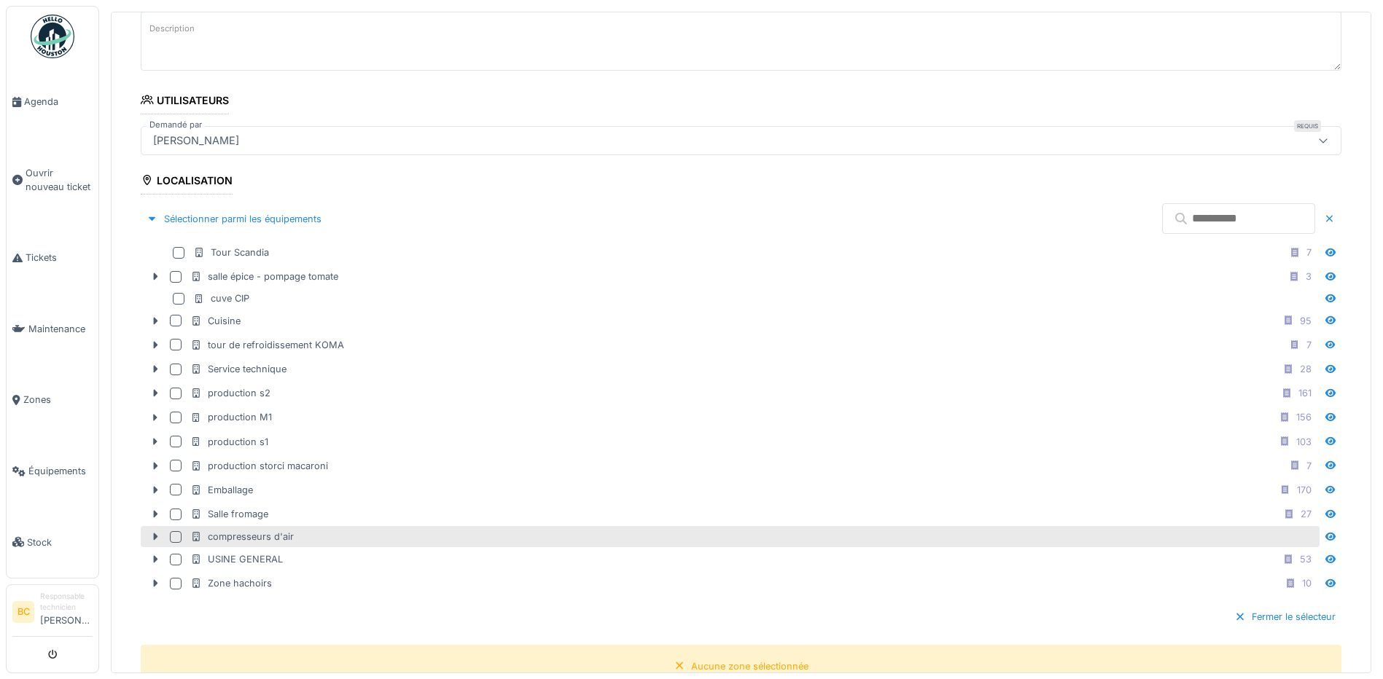
scroll to position [219, 0]
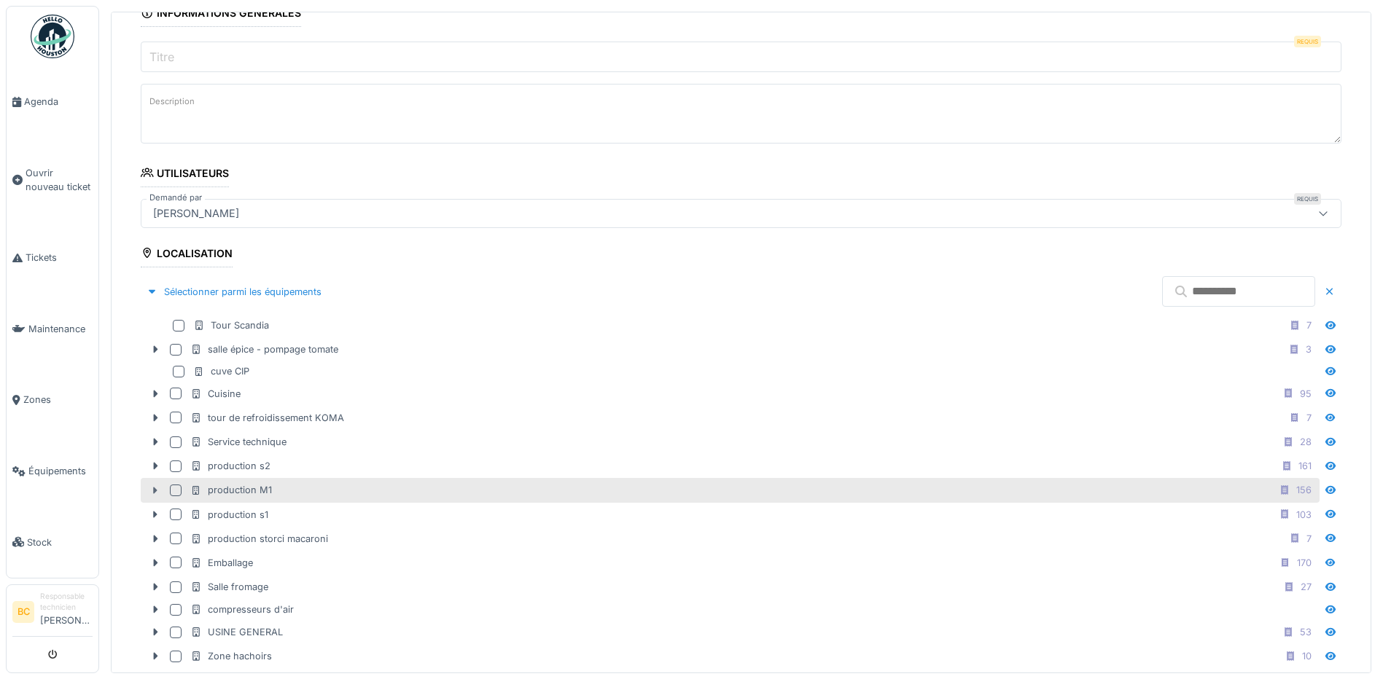
click at [153, 493] on icon at bounding box center [155, 490] width 12 height 9
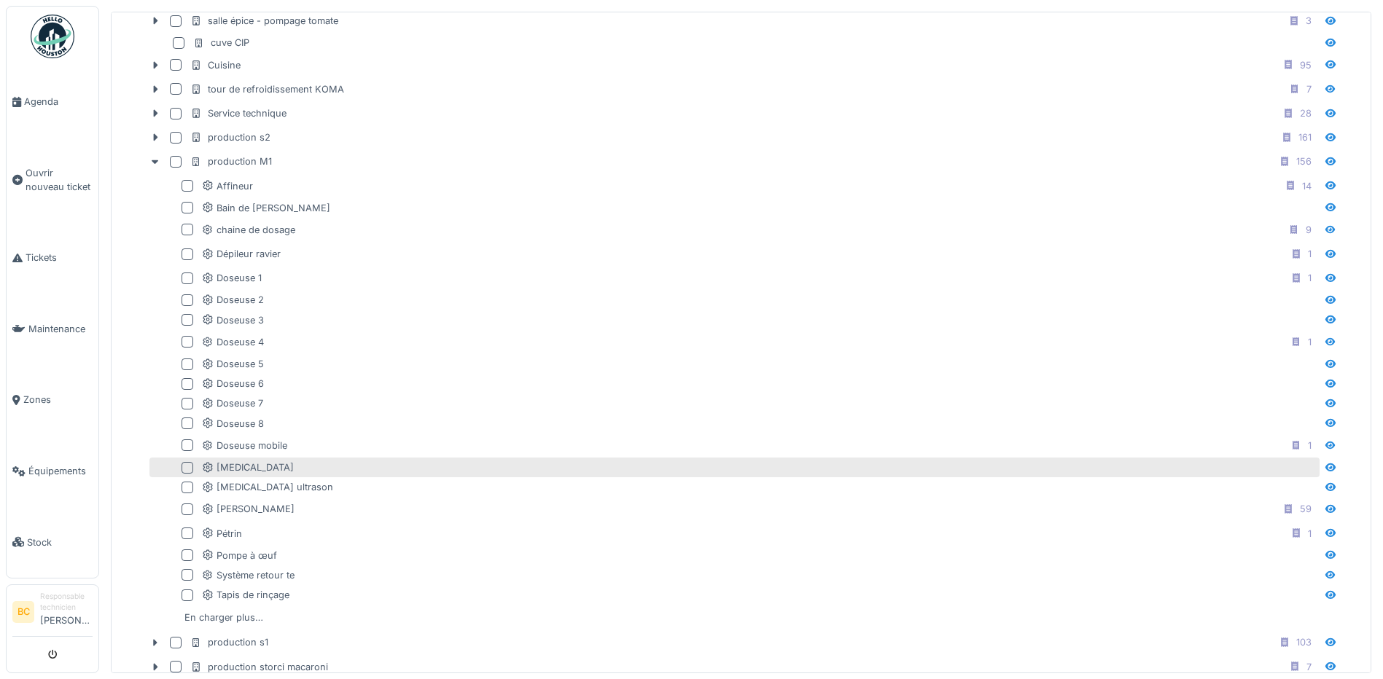
scroll to position [583, 0]
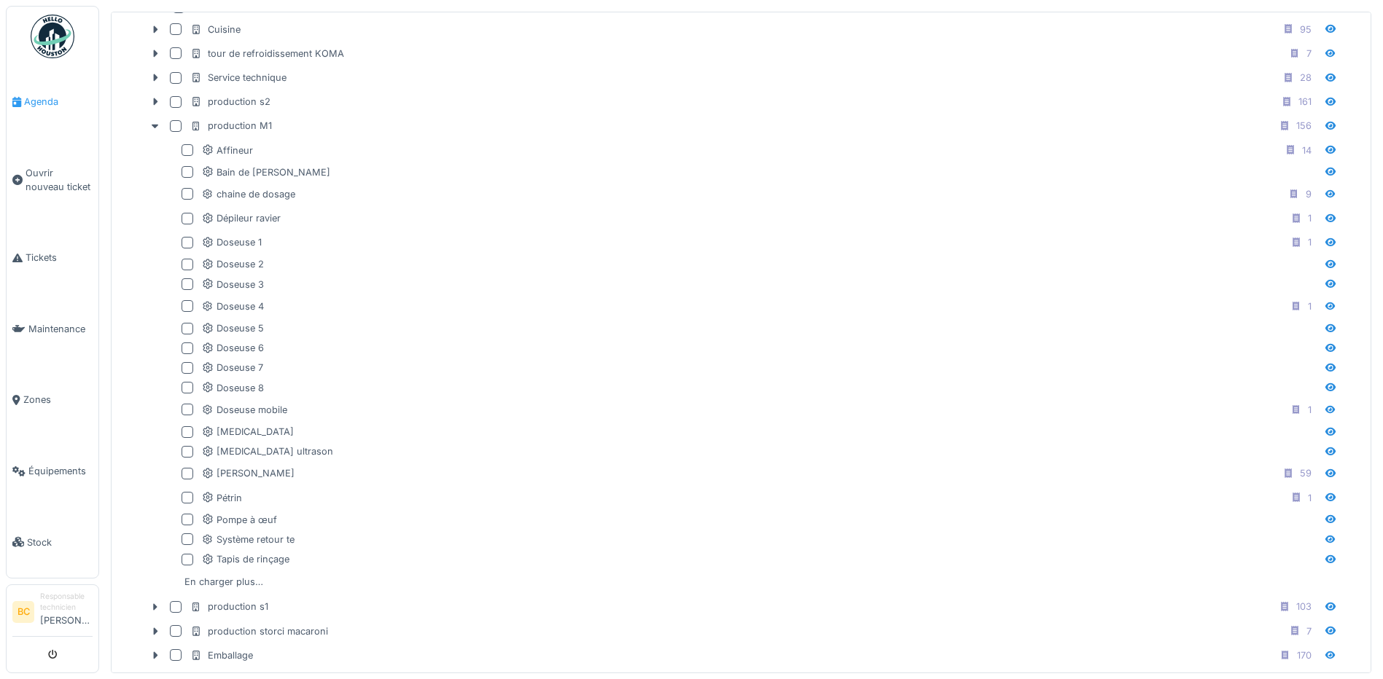
click at [31, 100] on span "Agenda" at bounding box center [58, 102] width 69 height 14
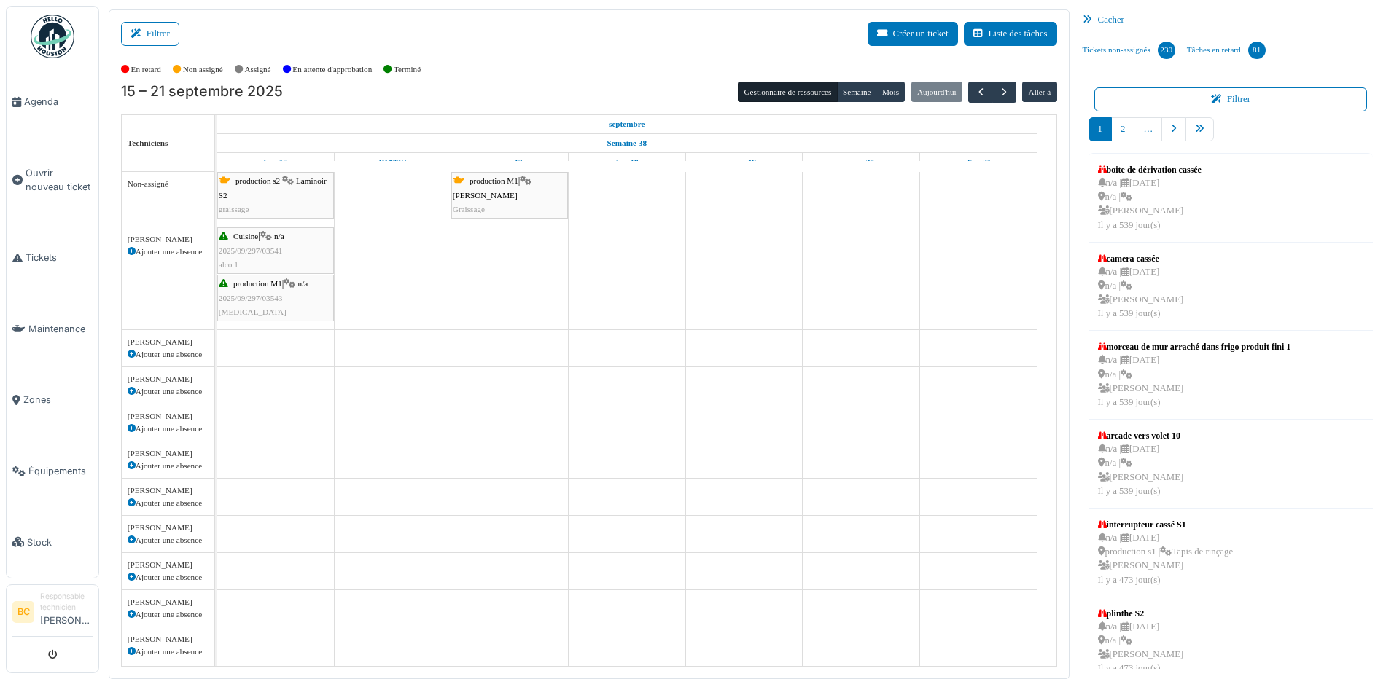
click at [254, 289] on div "production M1 | n/a 2025/09/297/03543 [MEDICAL_DATA]" at bounding box center [276, 298] width 114 height 42
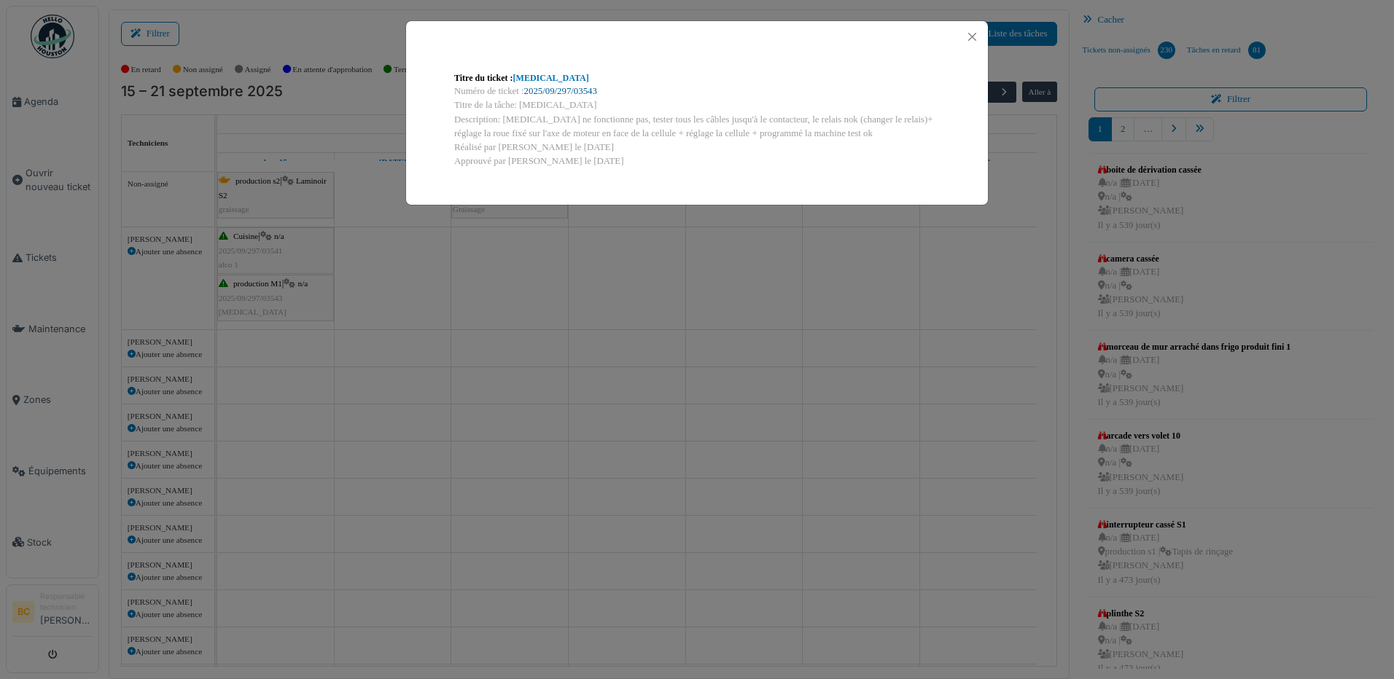
click at [550, 90] on link "2025/09/297/03543" at bounding box center [560, 91] width 73 height 10
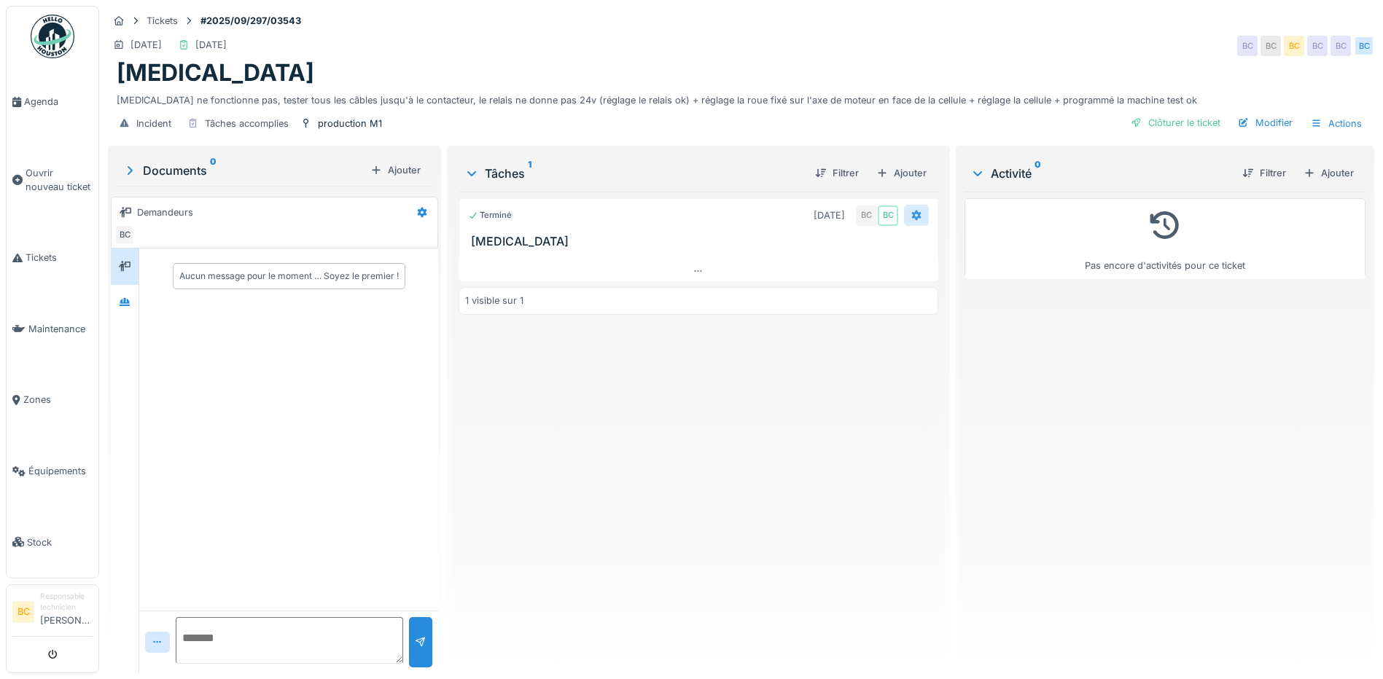
click at [910, 211] on icon at bounding box center [916, 215] width 12 height 9
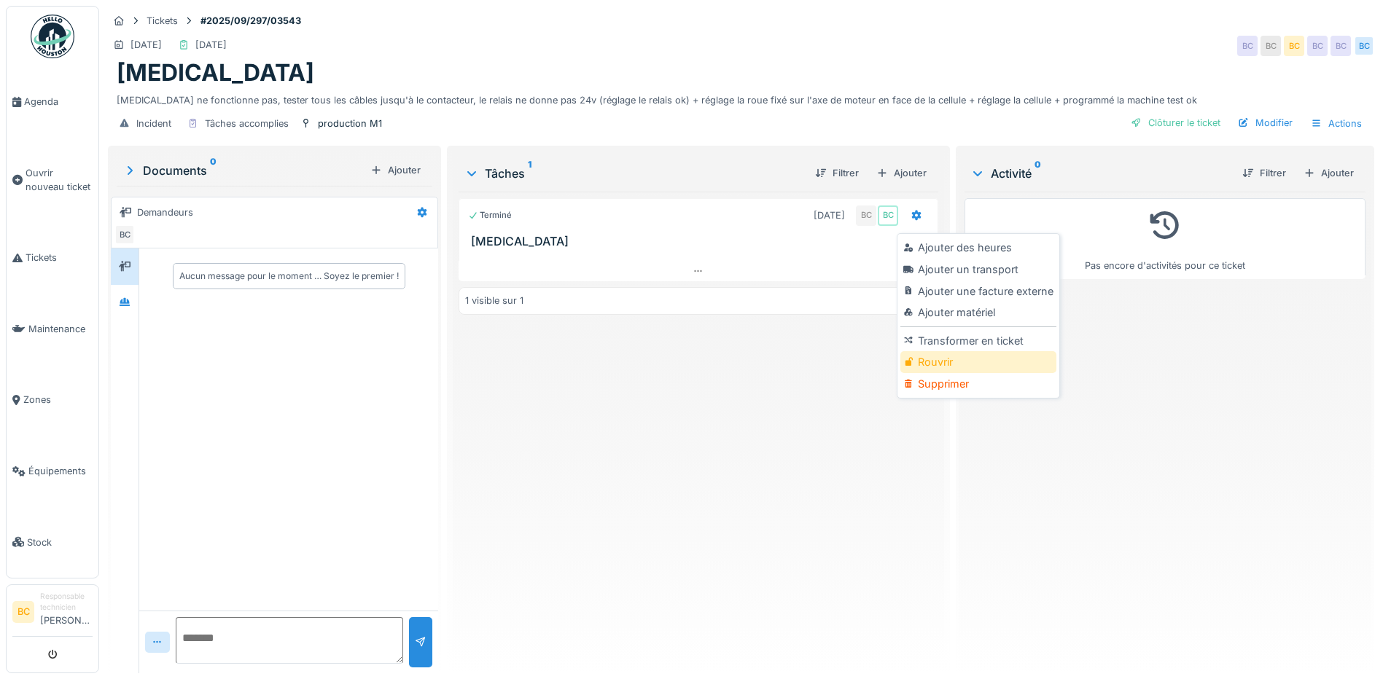
click at [959, 351] on div "Rouvrir" at bounding box center [977, 362] width 155 height 22
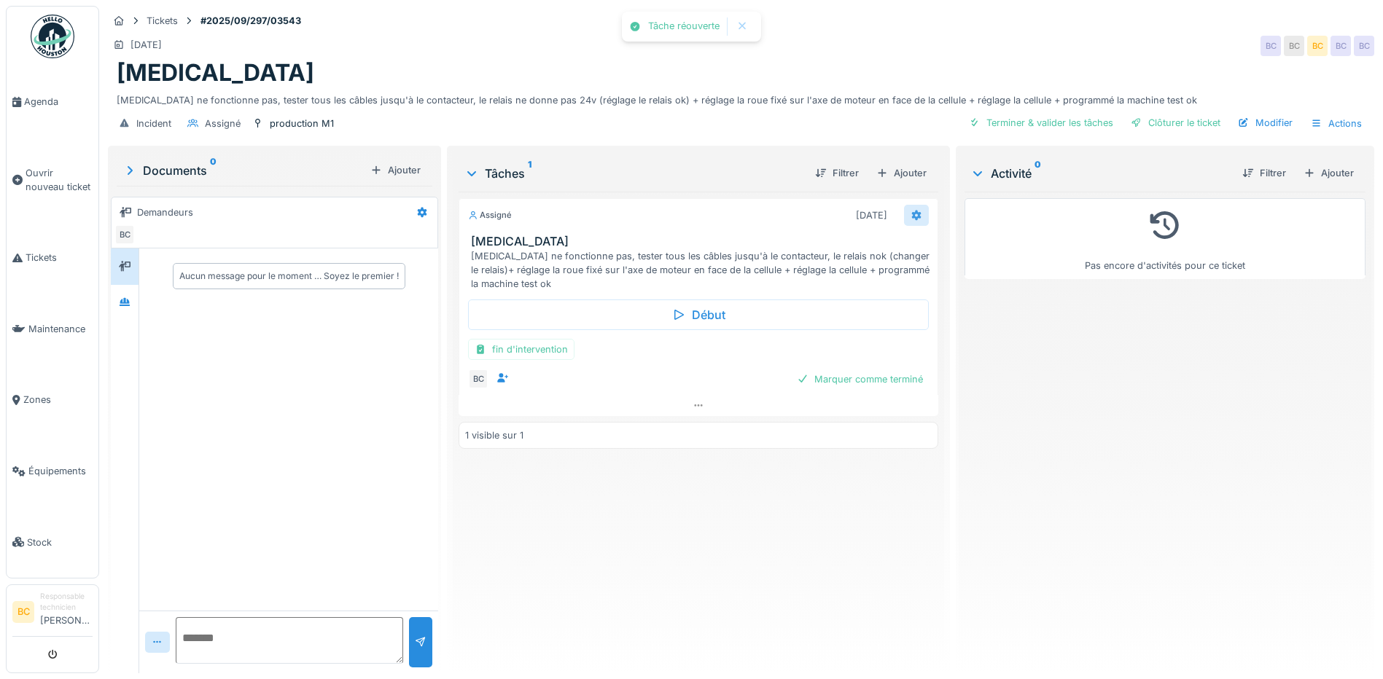
click at [913, 213] on icon at bounding box center [916, 216] width 9 height 10
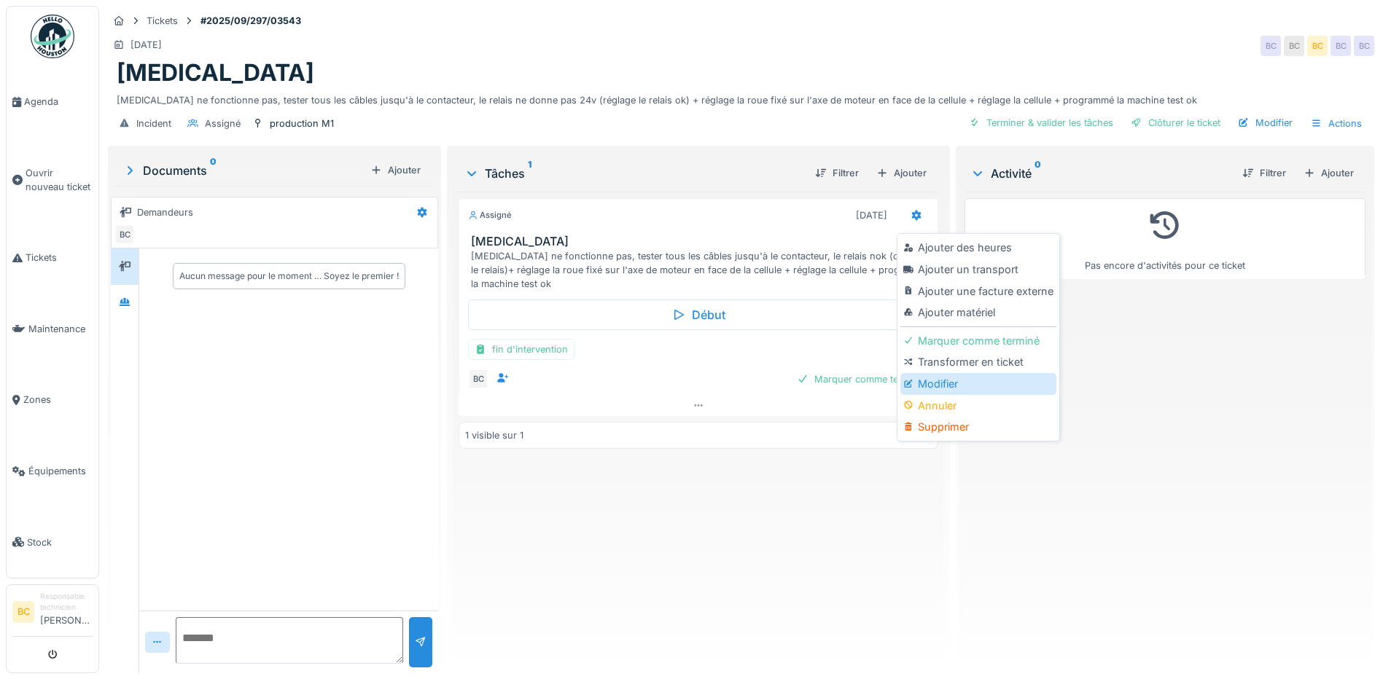
click at [916, 378] on div at bounding box center [910, 384] width 14 height 12
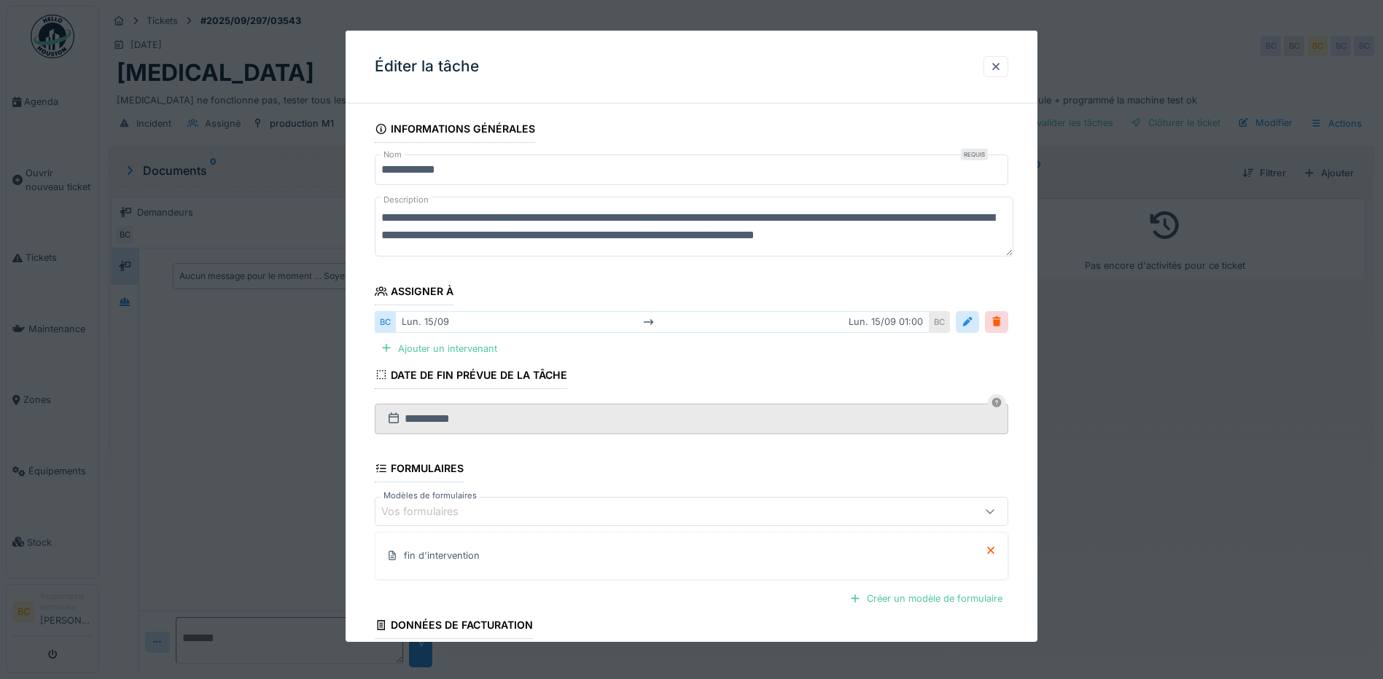
click at [439, 168] on input "**********" at bounding box center [691, 170] width 633 height 31
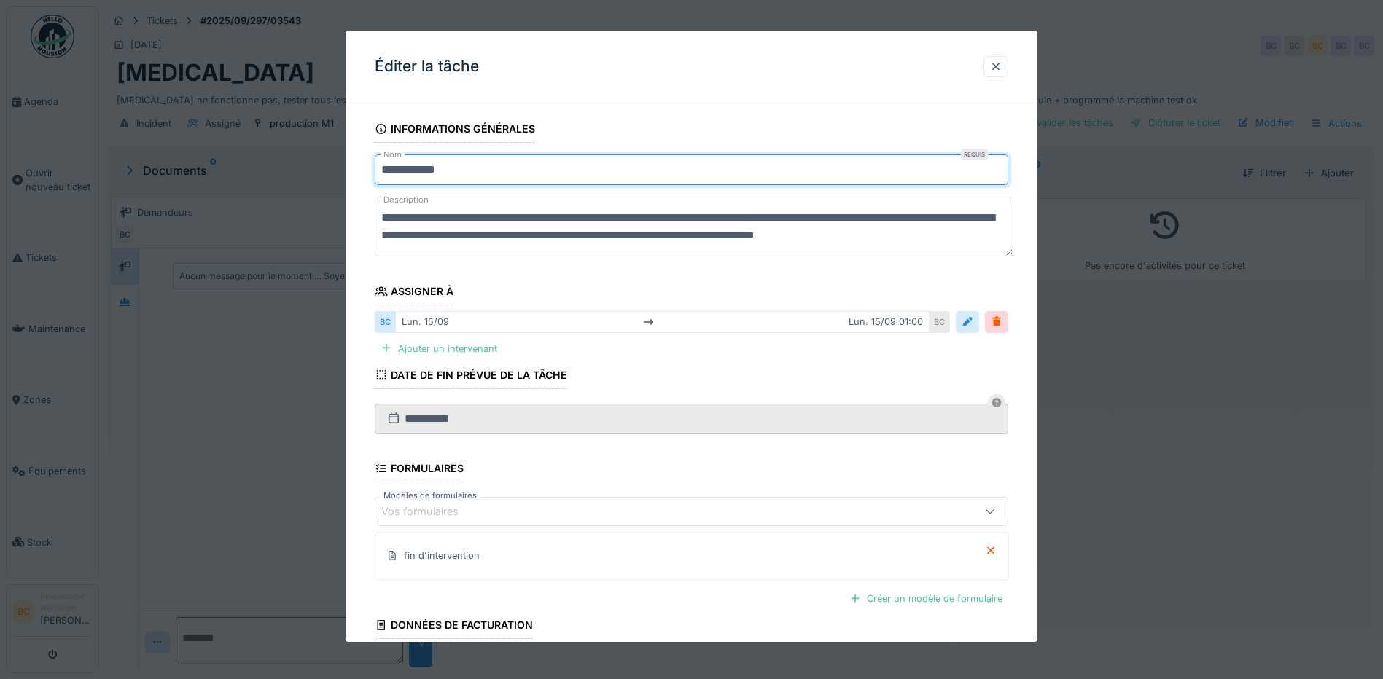
click at [434, 168] on input "**********" at bounding box center [691, 170] width 633 height 31
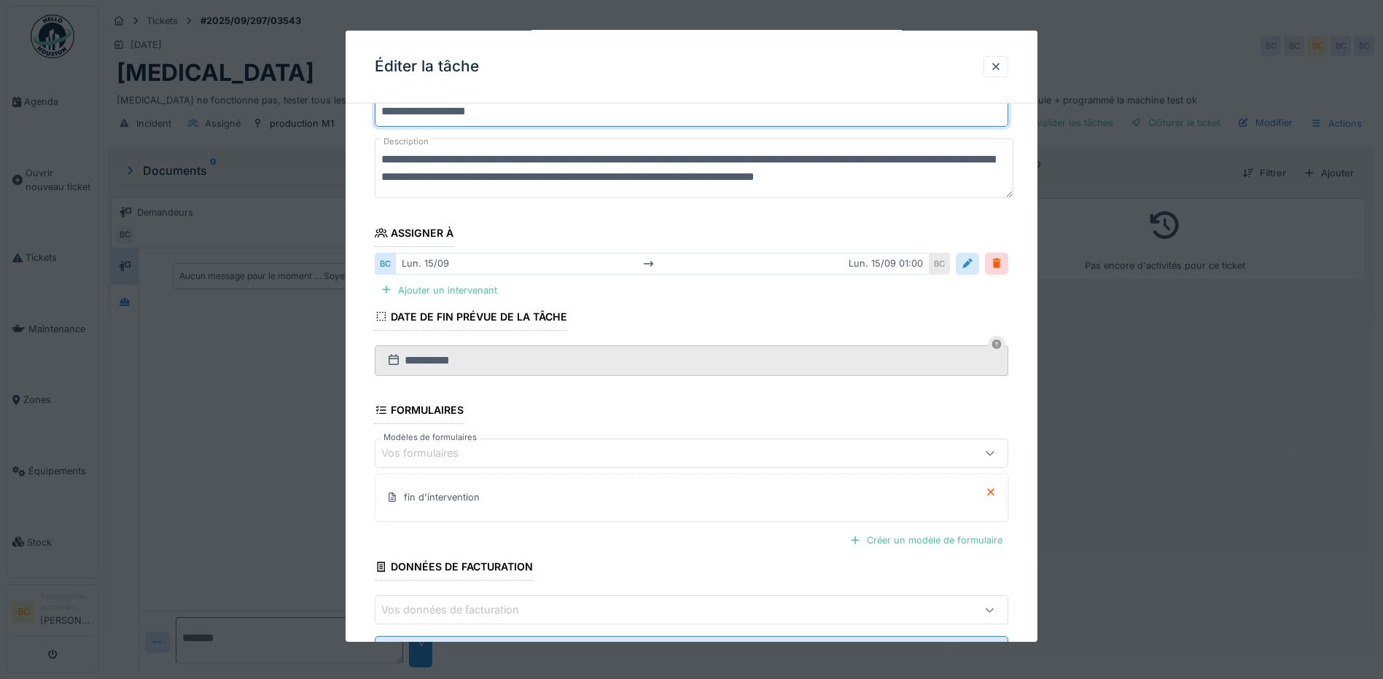
scroll to position [124, 0]
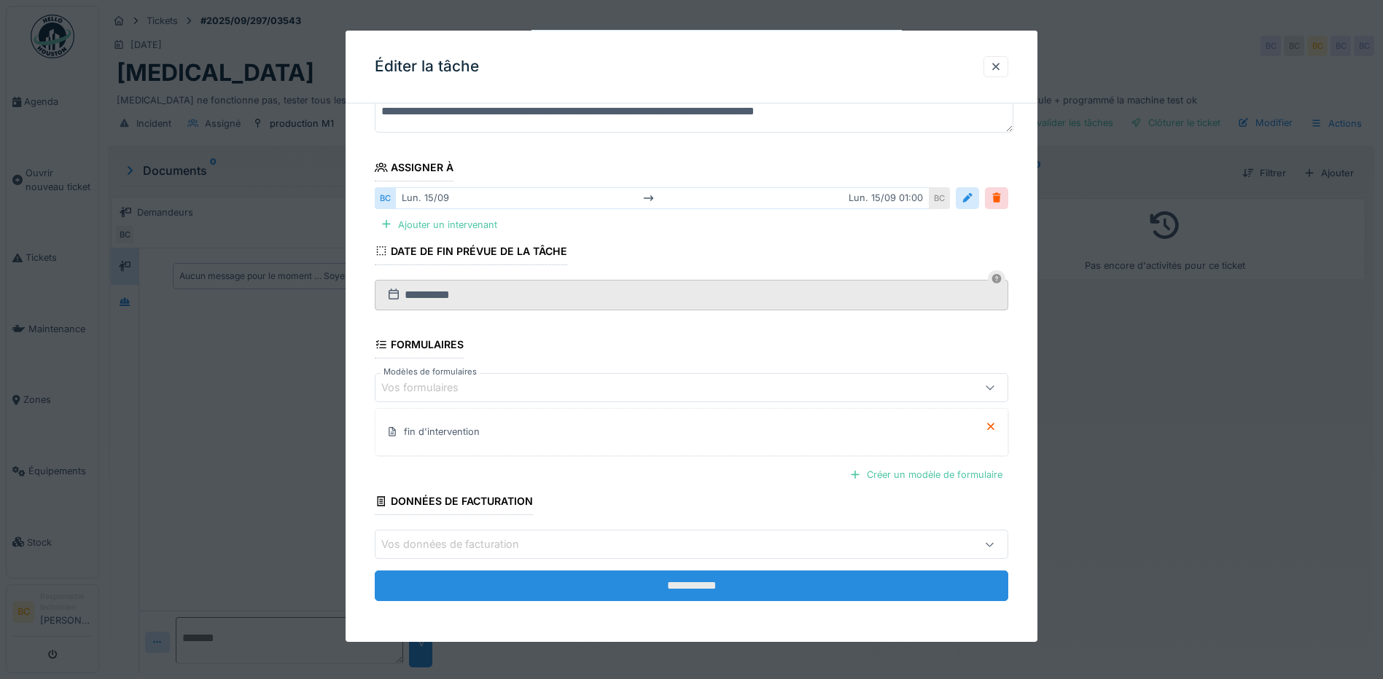
type input "**********"
click at [659, 585] on input "**********" at bounding box center [691, 586] width 633 height 31
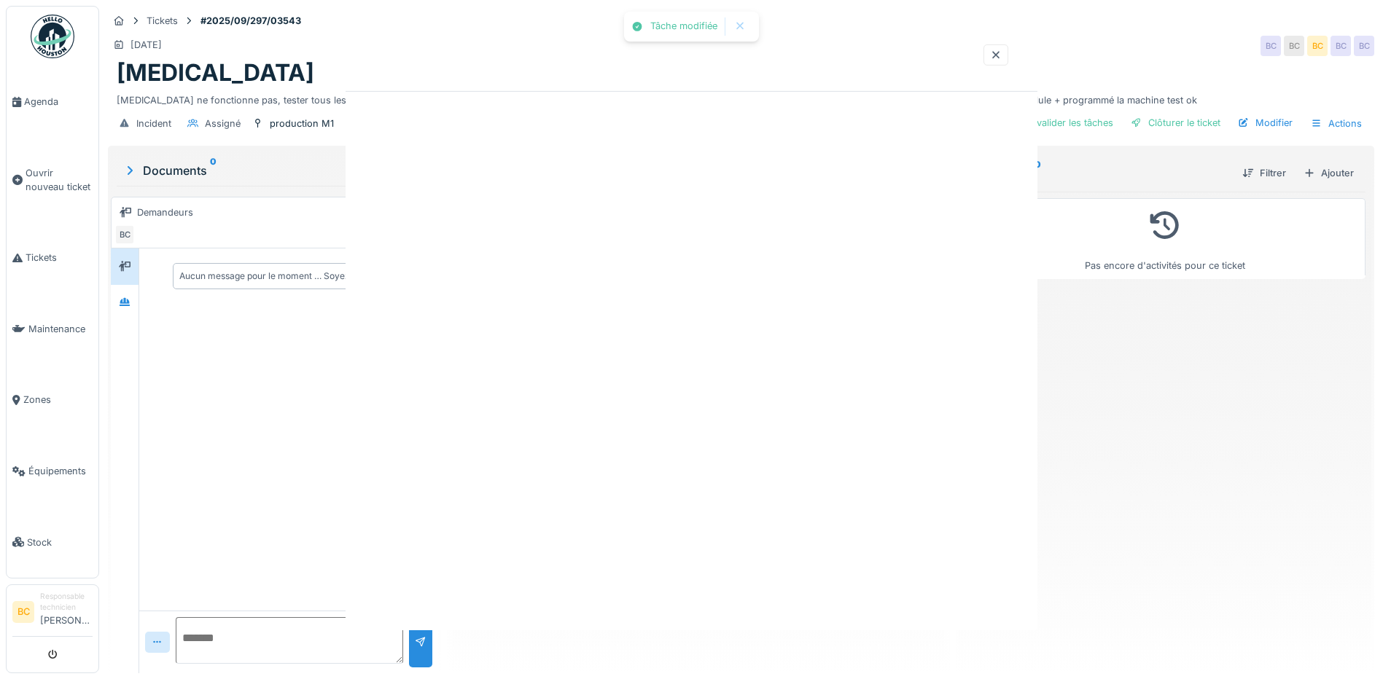
scroll to position [0, 0]
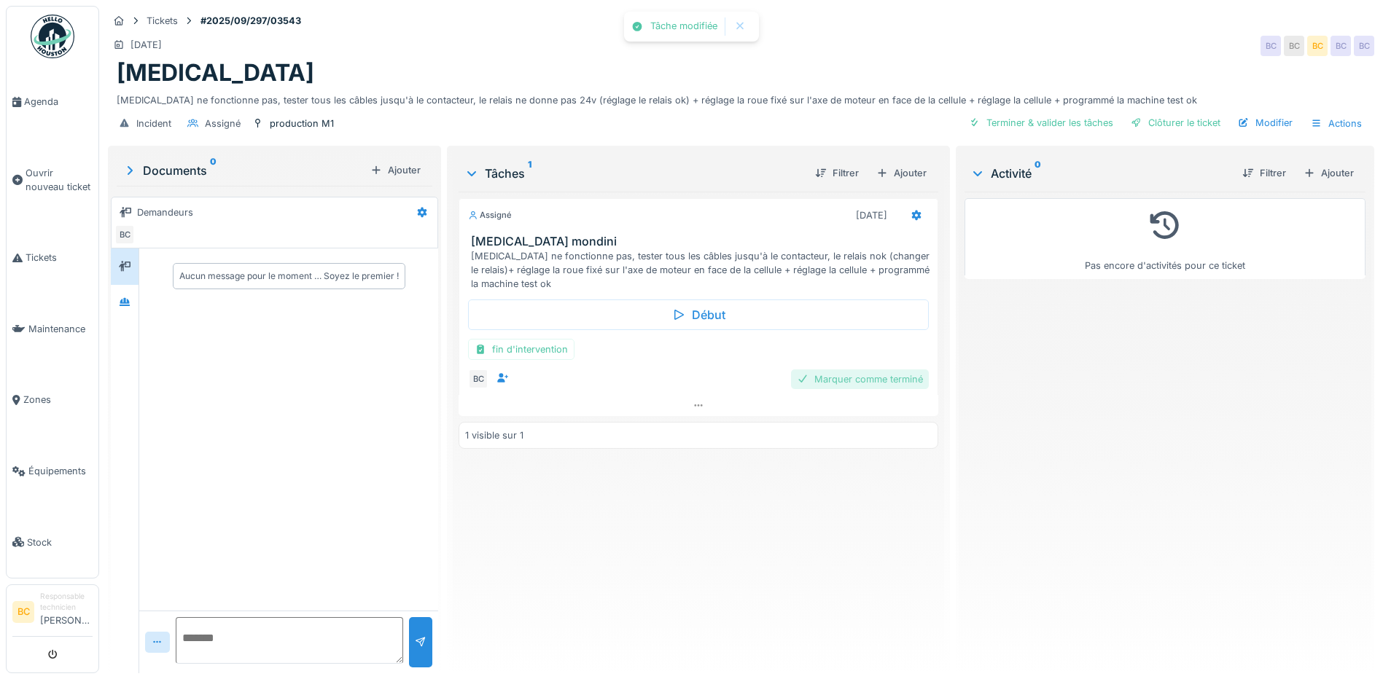
click at [839, 370] on div "Marquer comme terminé" at bounding box center [860, 380] width 138 height 20
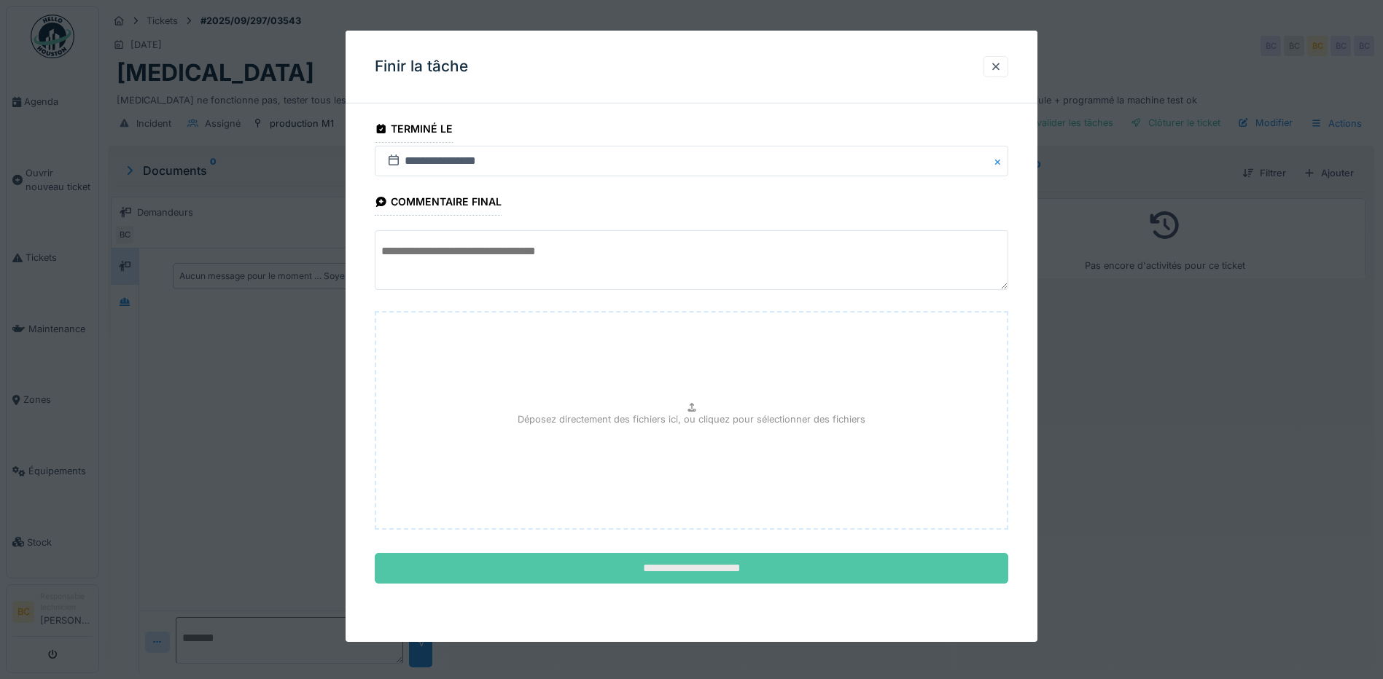
click at [696, 569] on input "**********" at bounding box center [691, 568] width 633 height 31
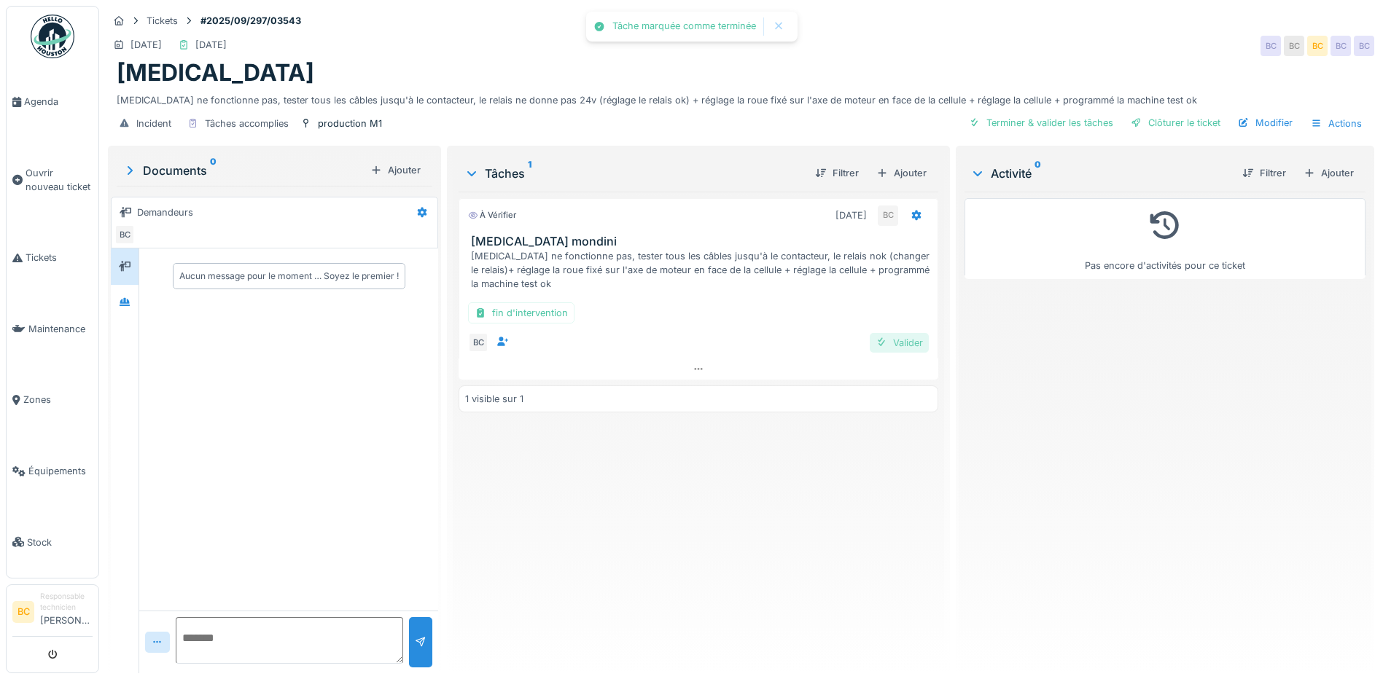
click at [892, 333] on div "Valider" at bounding box center [899, 343] width 59 height 20
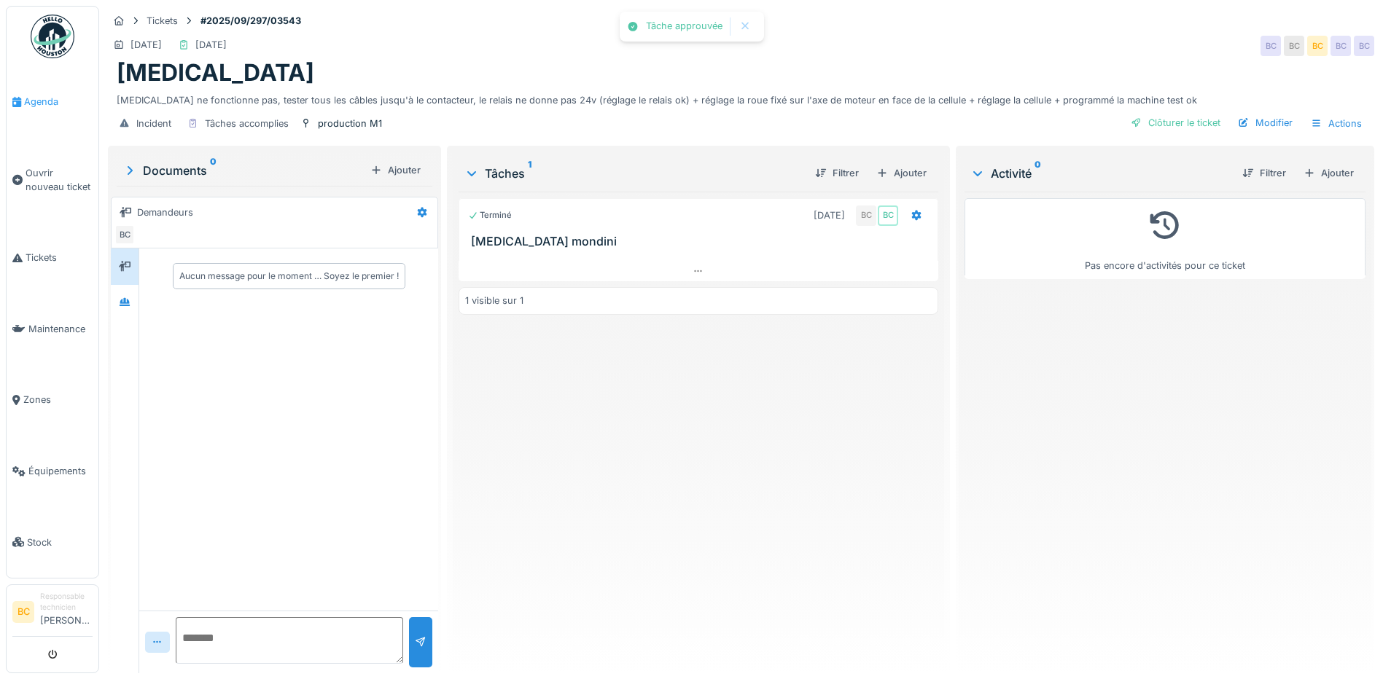
click at [34, 103] on span "Agenda" at bounding box center [58, 102] width 69 height 14
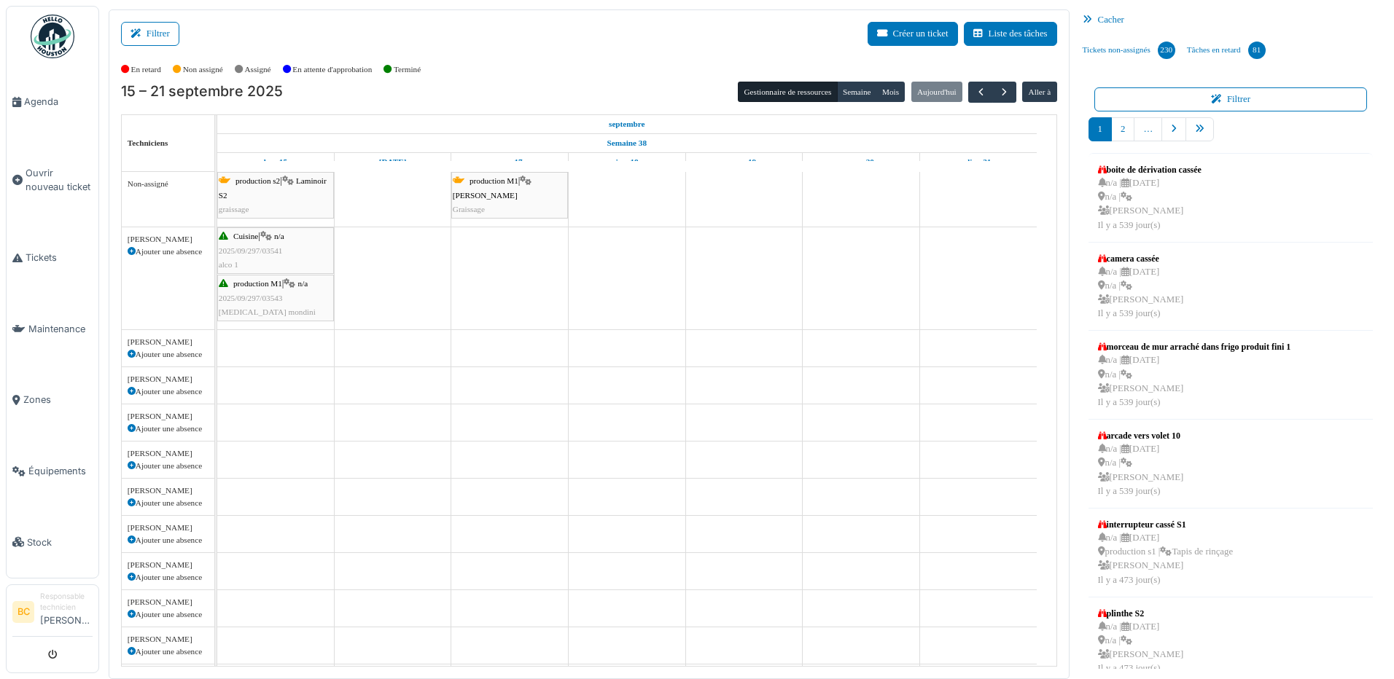
click at [273, 299] on span "2025/09/297/03543" at bounding box center [251, 298] width 64 height 9
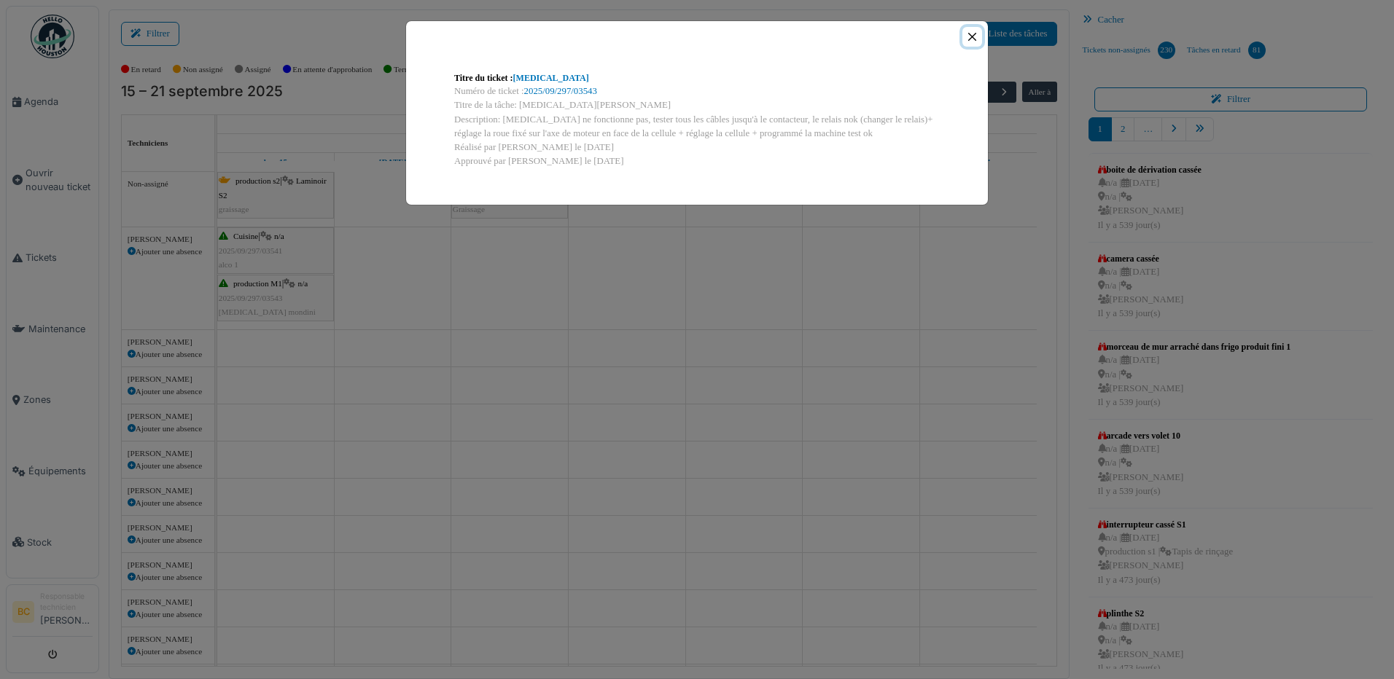
click at [973, 39] on button "Close" at bounding box center [972, 37] width 20 height 20
